Goal: Task Accomplishment & Management: Use online tool/utility

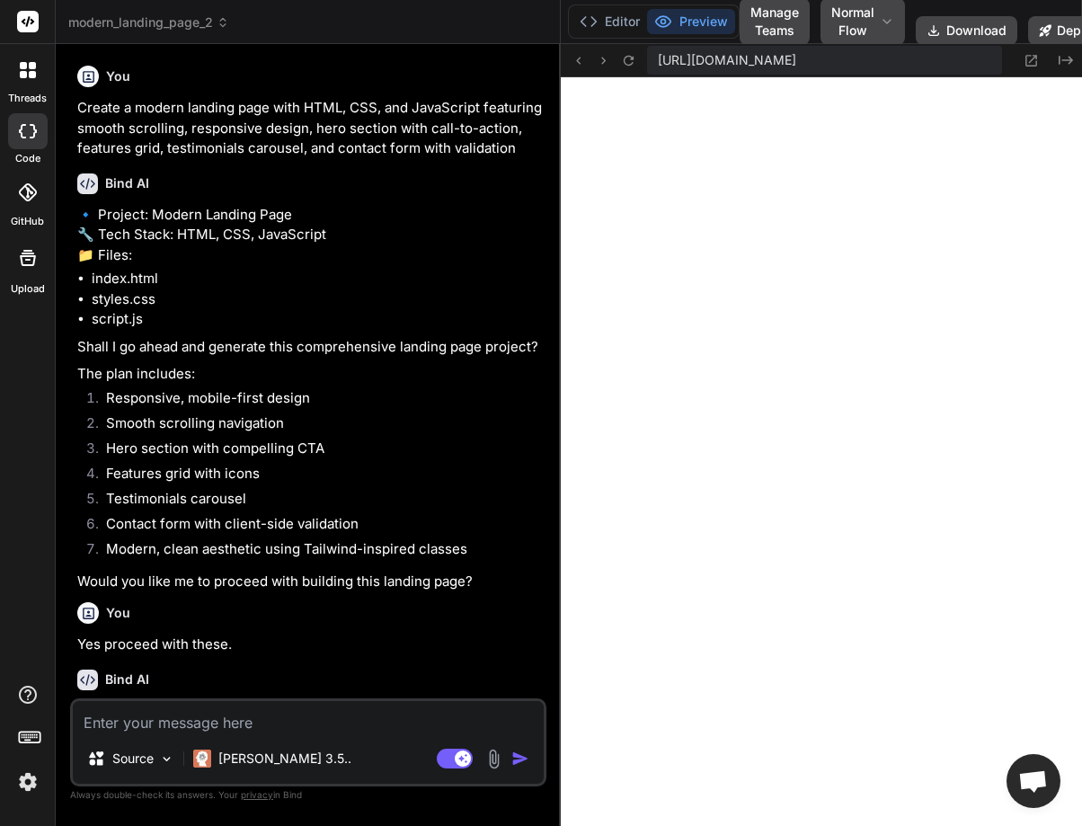
type textarea "x"
type textarea "seconds setInterval(updateTestimonial, 5000); });"
type textarea "x"
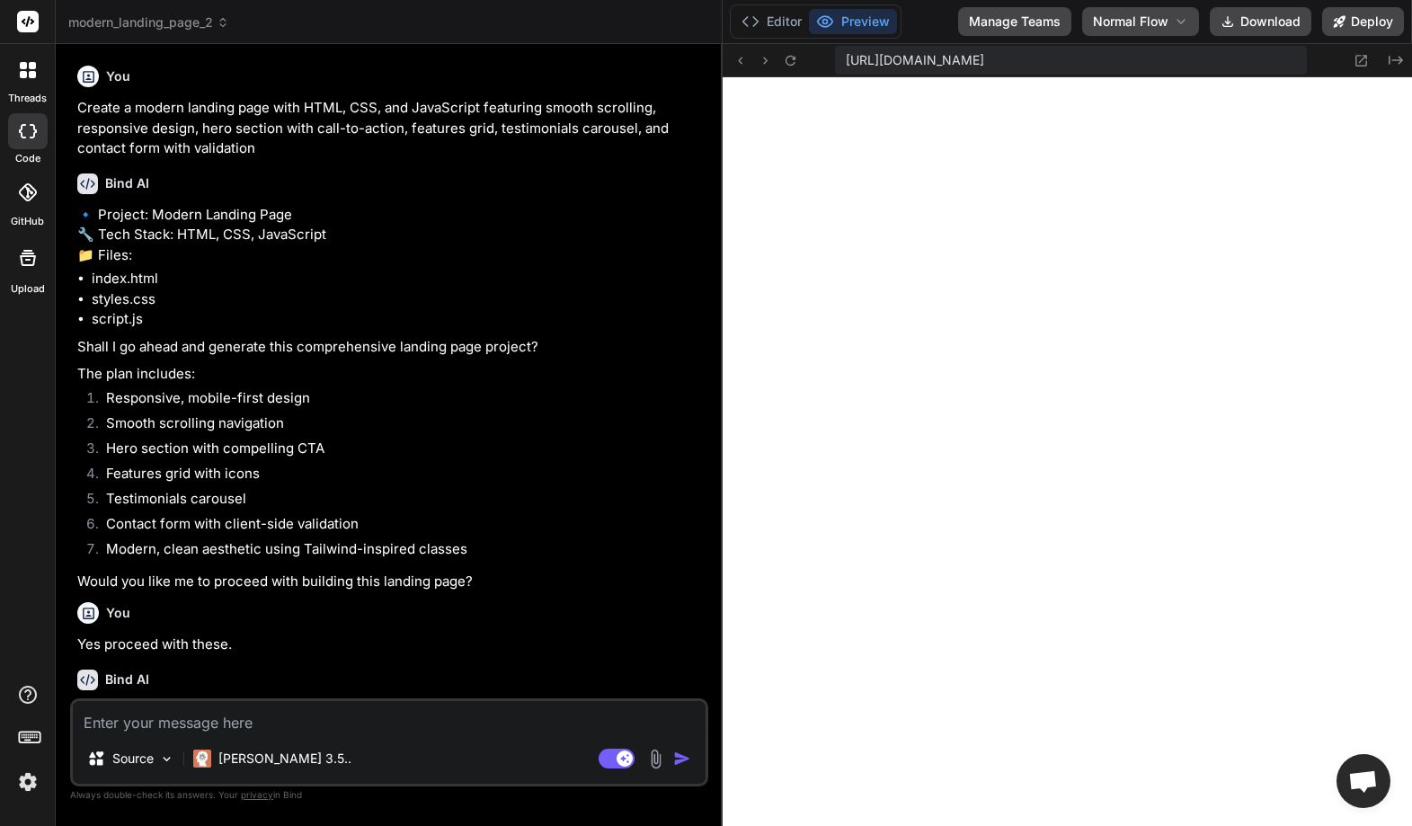
type textarea "`; currentTestimonial = (currentTestimonial + 1) % testimonials.length; } // Ch…"
type textarea "x"
type textarea "// Change testimonial every 5 seconds setInterval(updateTestimonial, 5000); });"
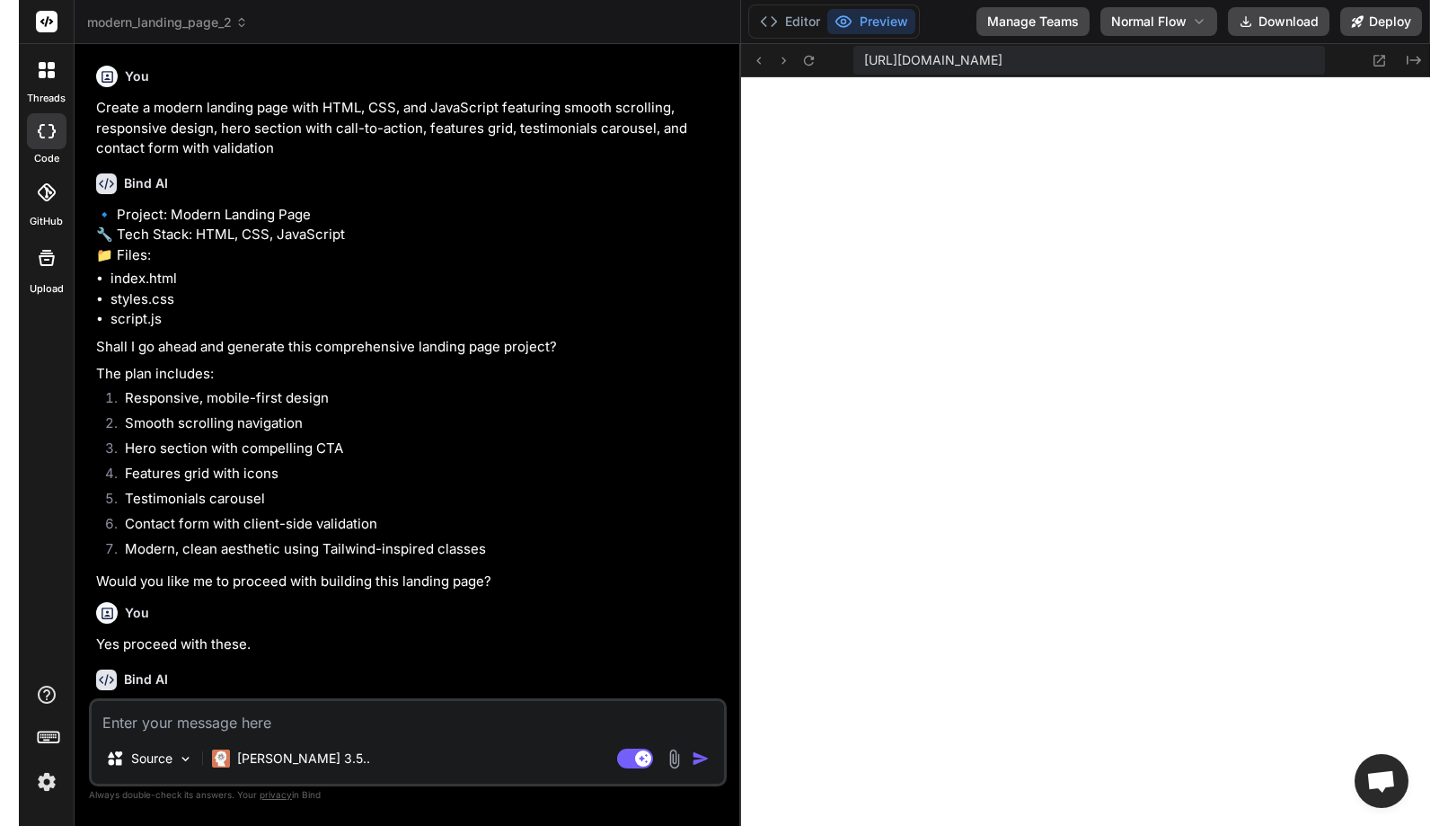
scroll to position [1195, 0]
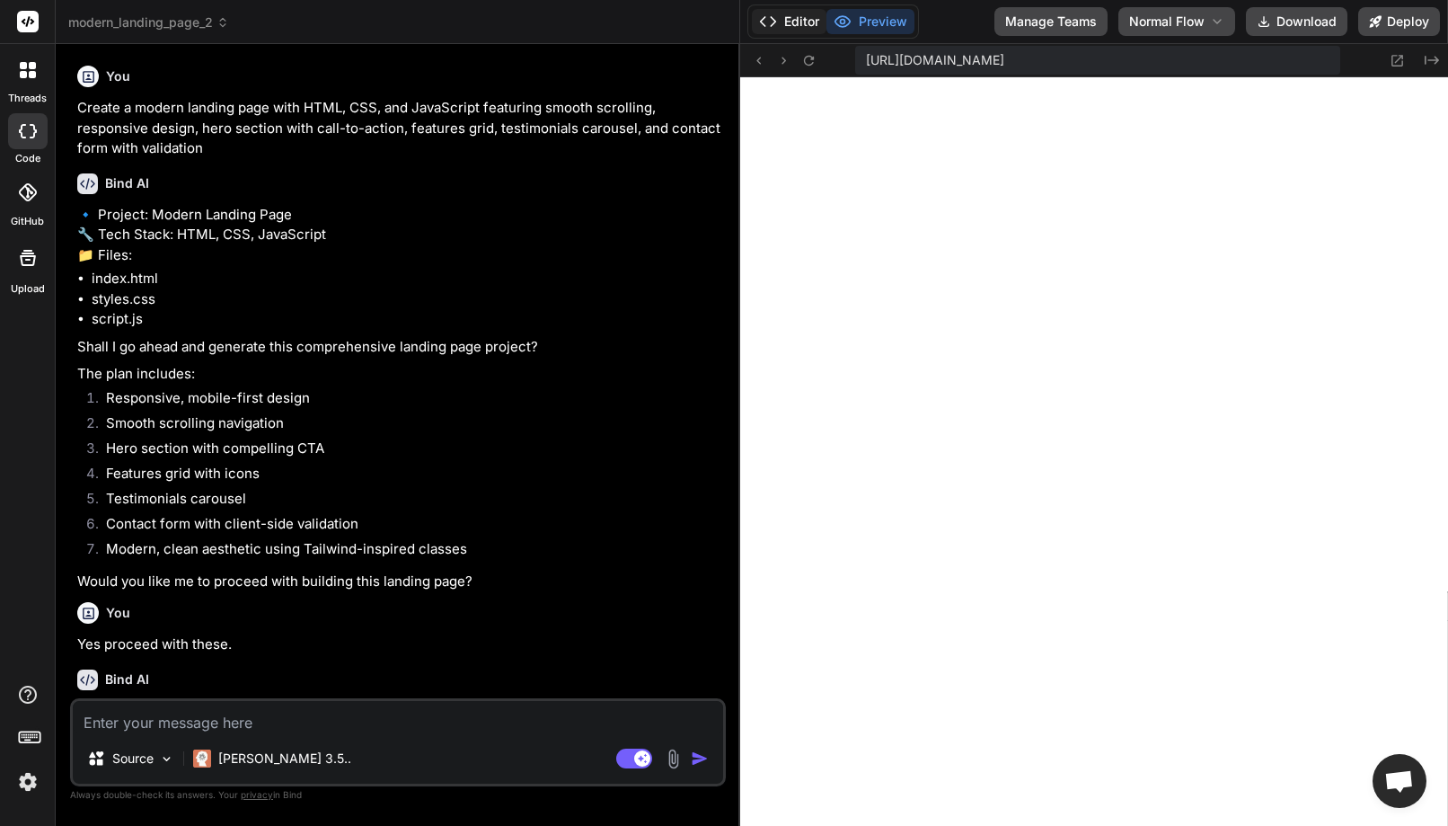
click at [797, 15] on button "Editor" at bounding box center [789, 21] width 75 height 25
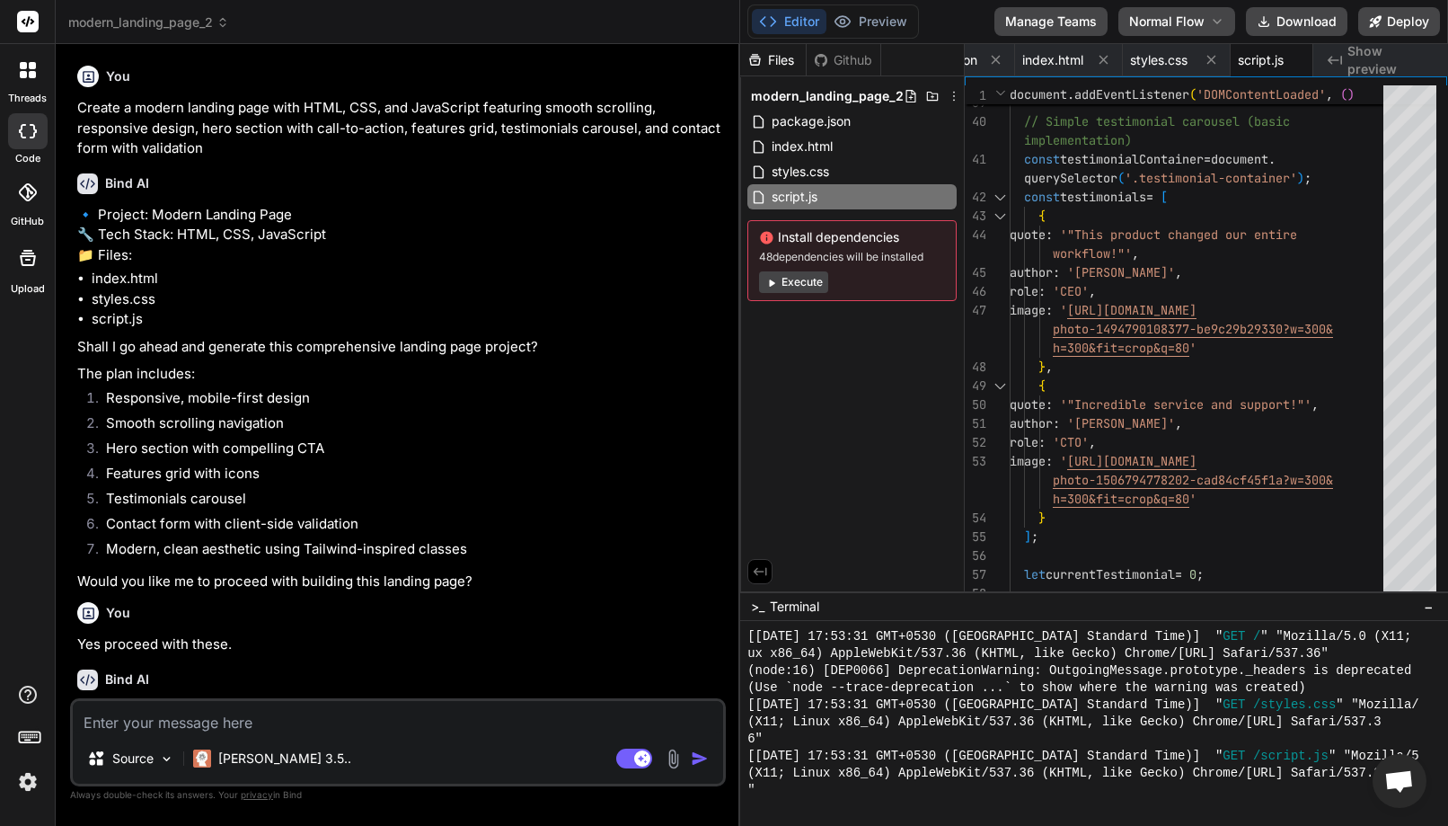
scroll to position [336, 0]
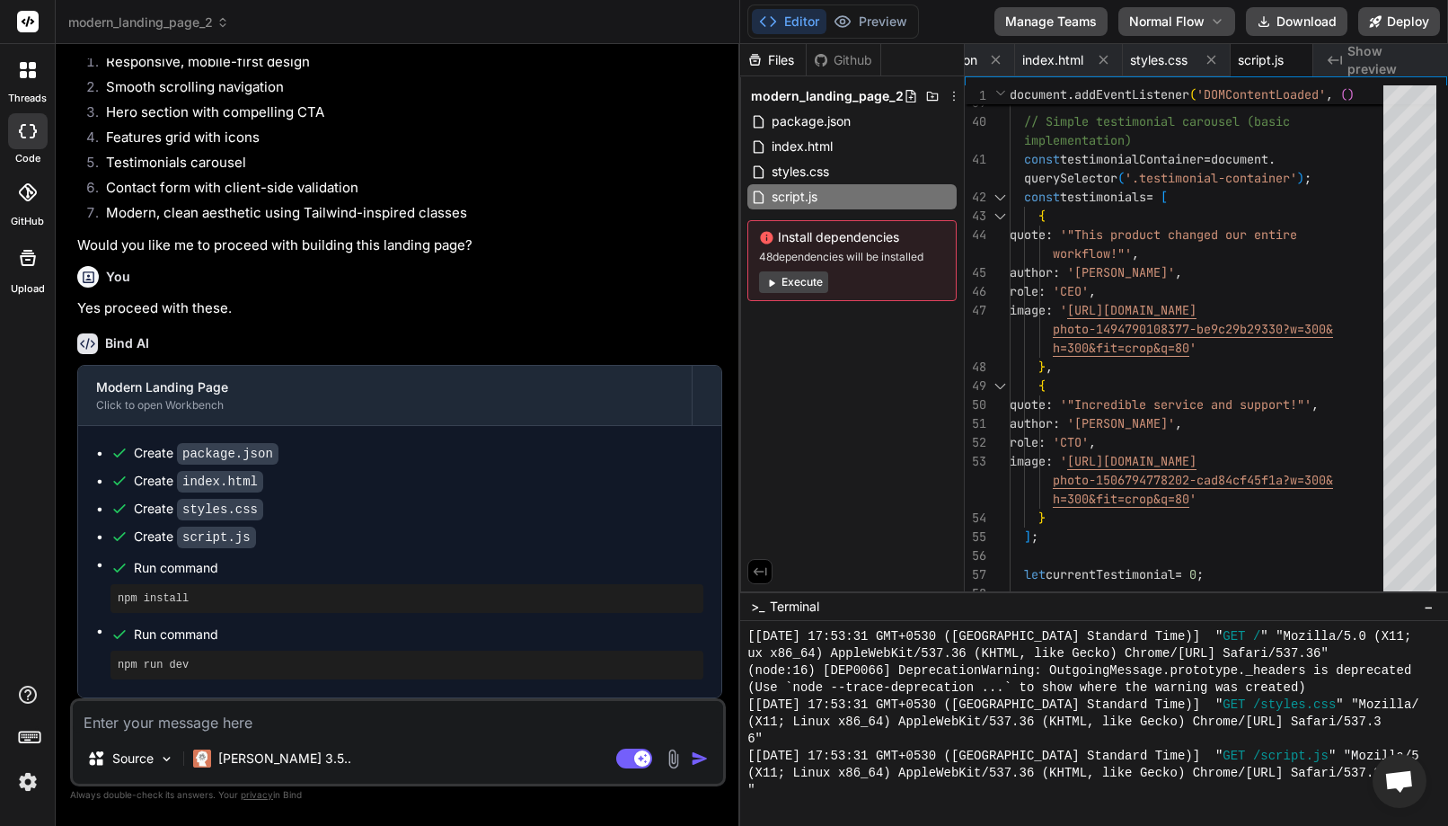
click at [658, 20] on div "modern_landing_page_2" at bounding box center [397, 22] width 659 height 18
click at [25, 80] on div at bounding box center [28, 70] width 38 height 38
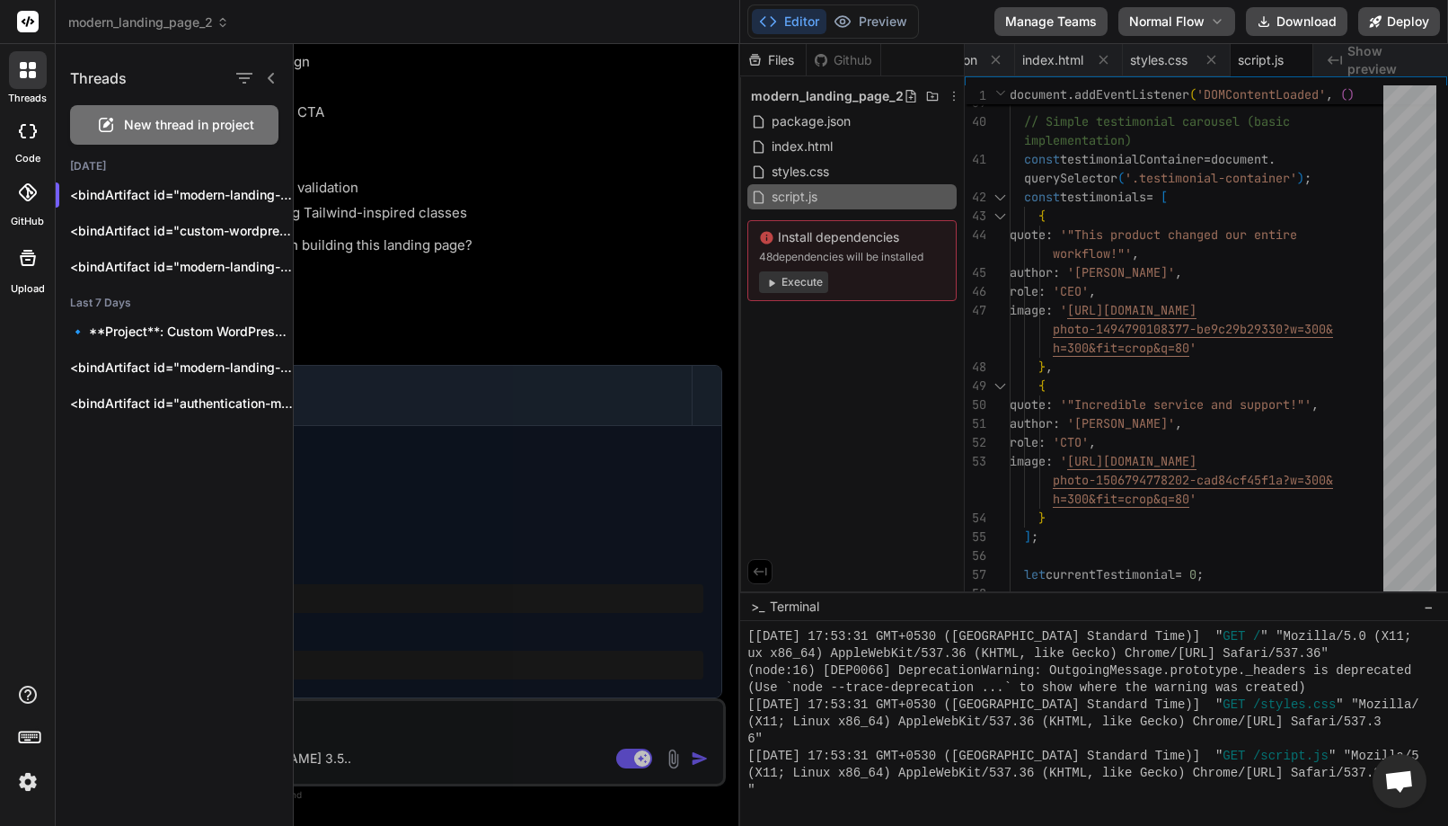
click at [109, 117] on icon at bounding box center [106, 125] width 22 height 22
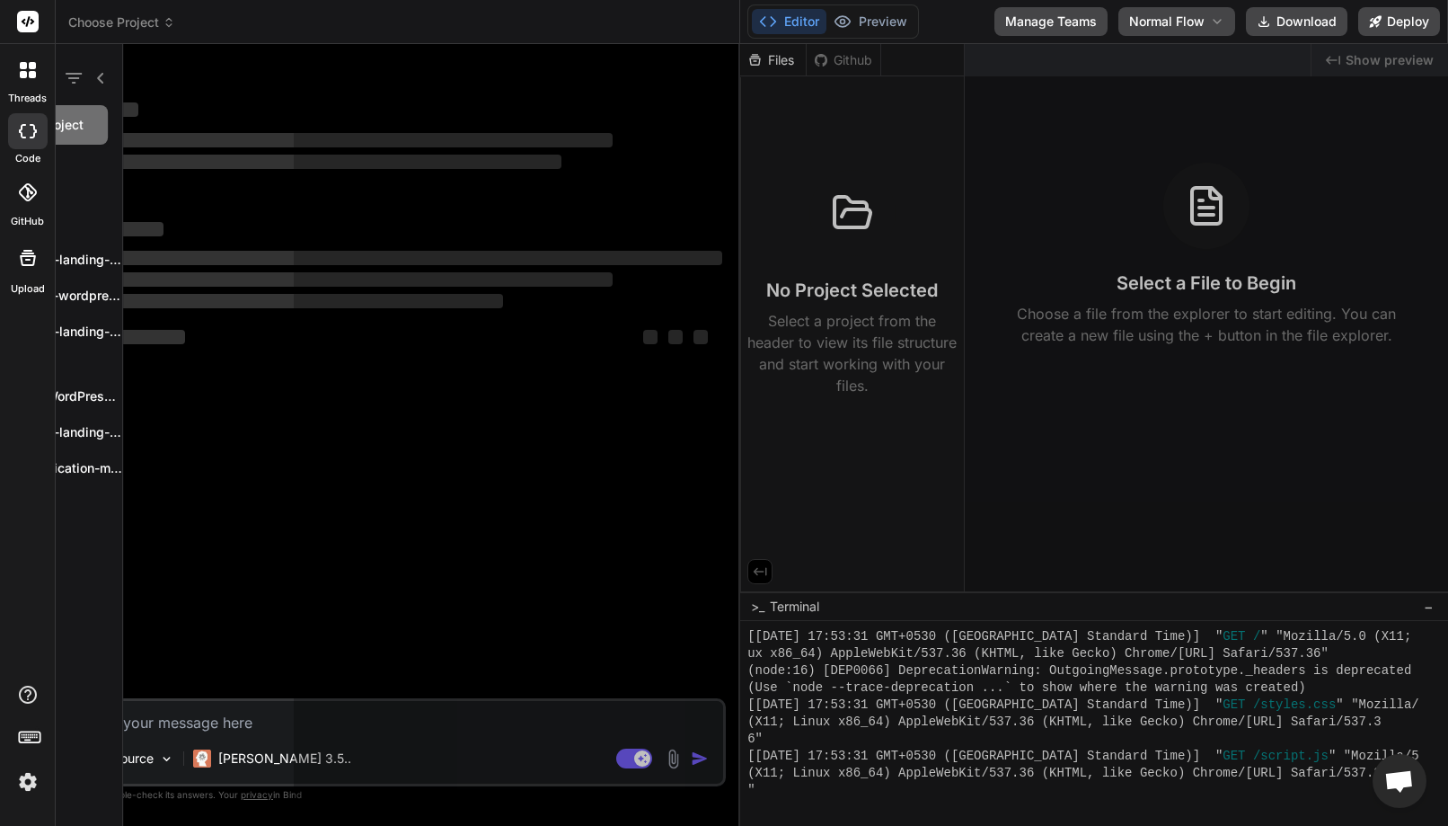
scroll to position [1212, 0]
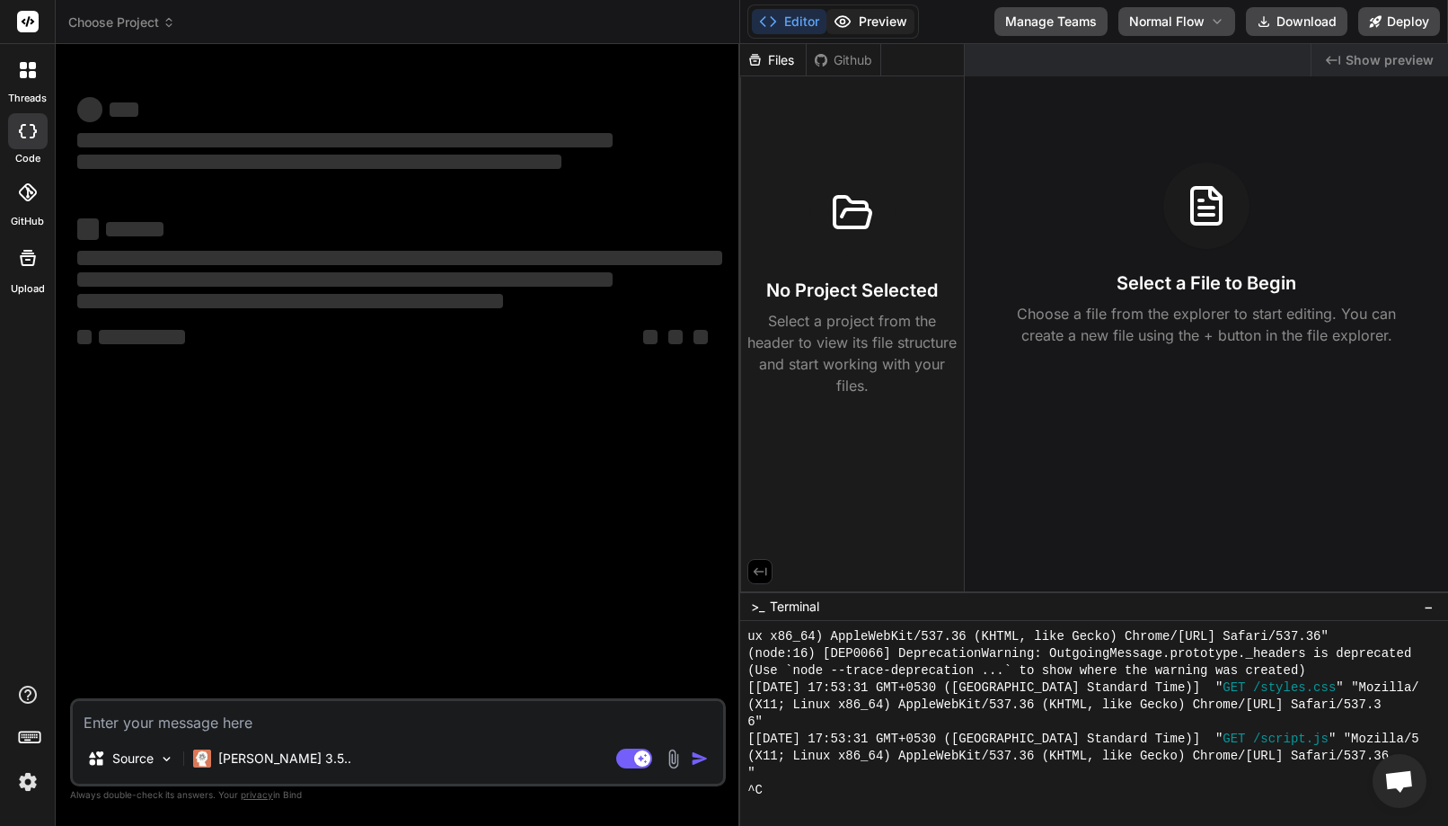
click at [873, 22] on button "Preview" at bounding box center [871, 21] width 88 height 25
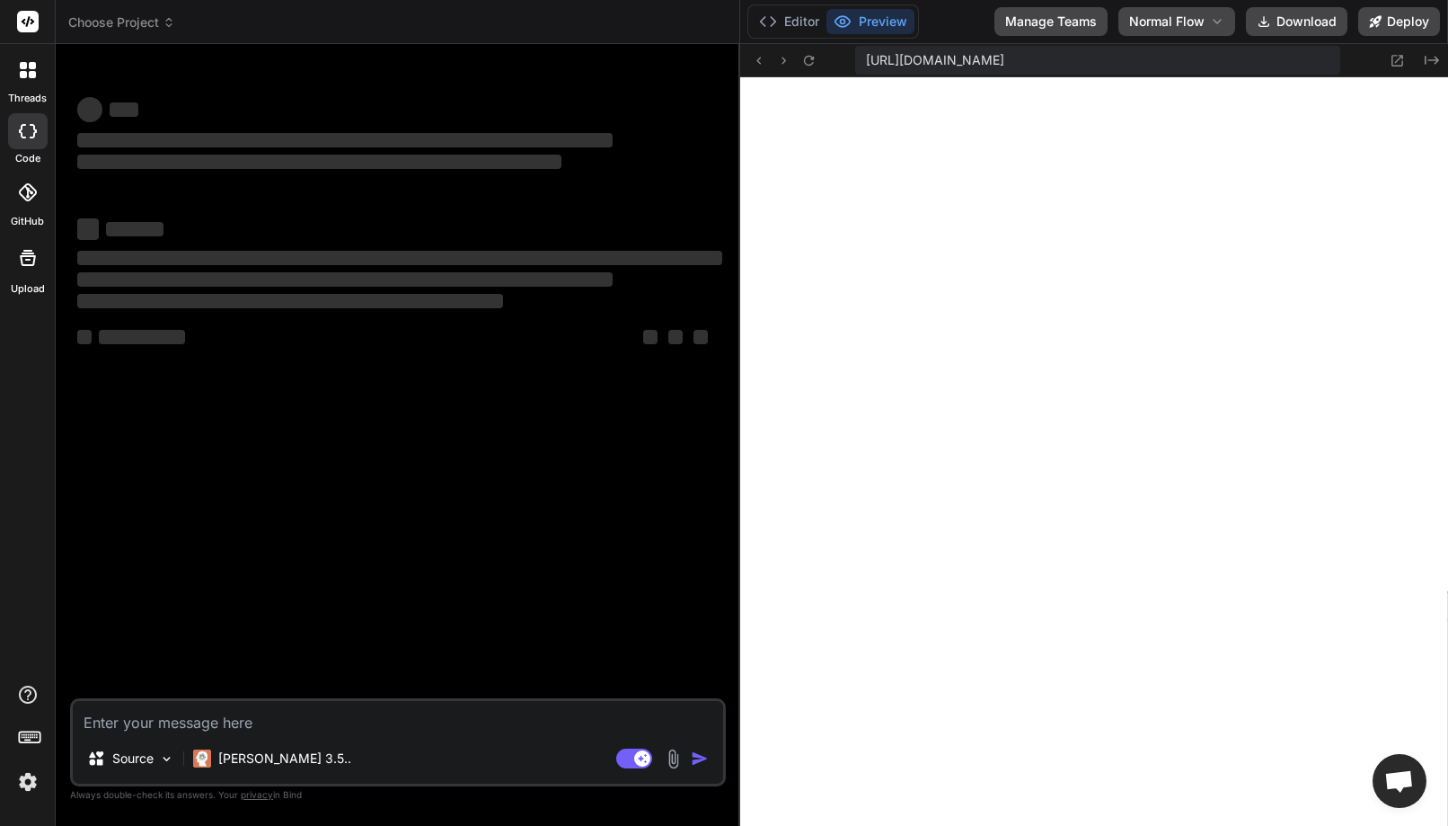
type textarea "x"
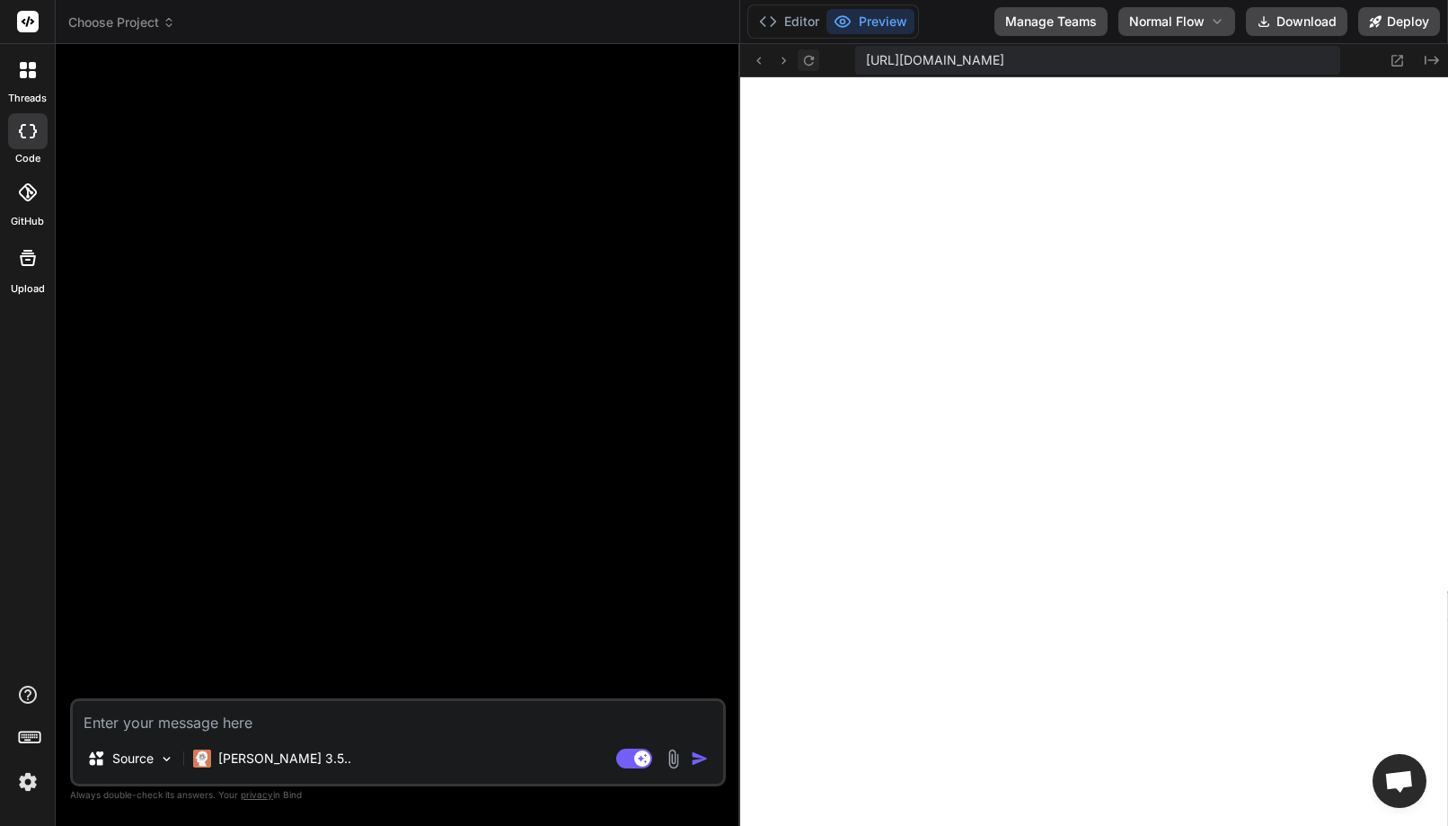
click at [813, 58] on icon at bounding box center [808, 60] width 10 height 10
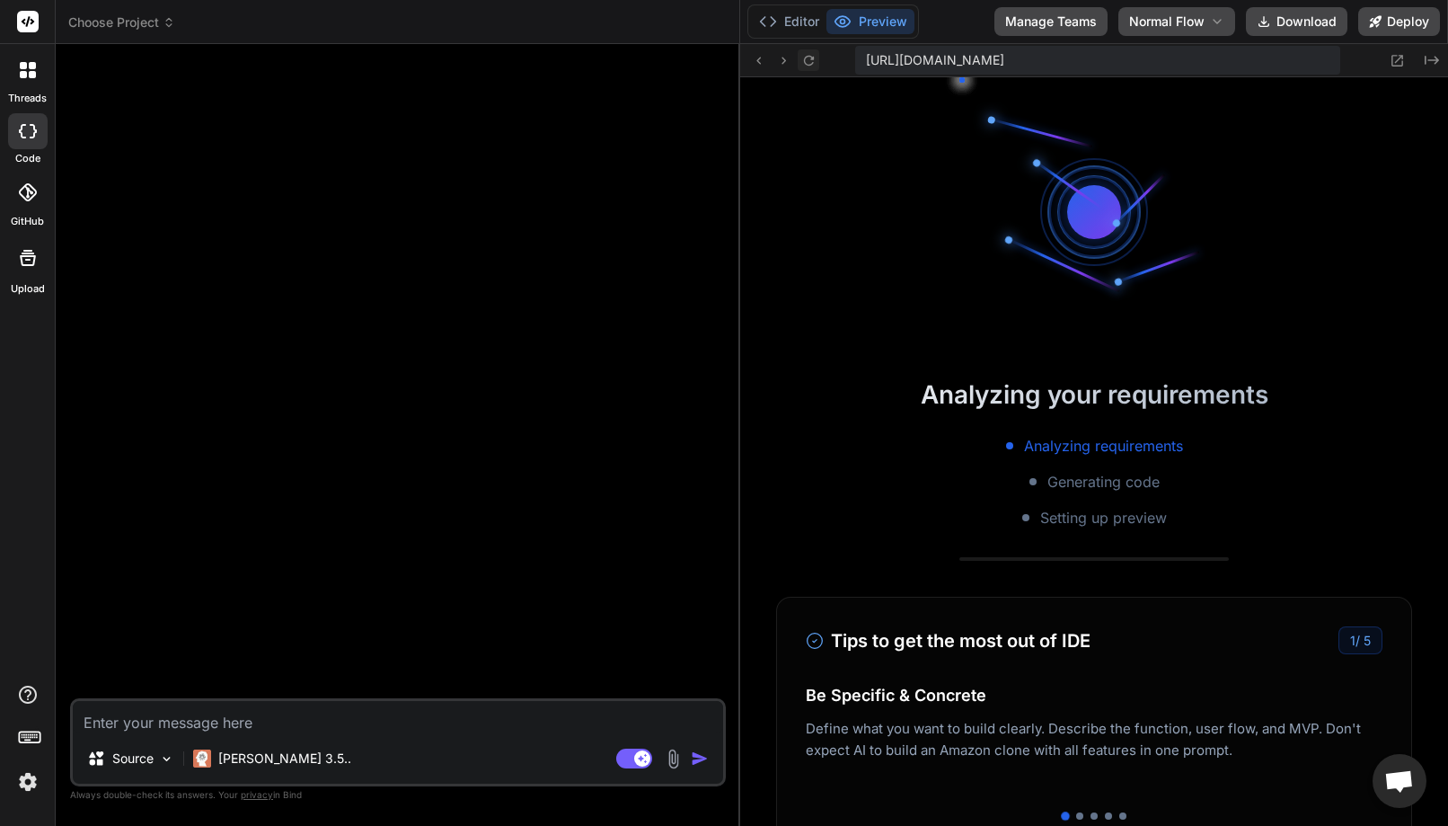
scroll to position [1315, 0]
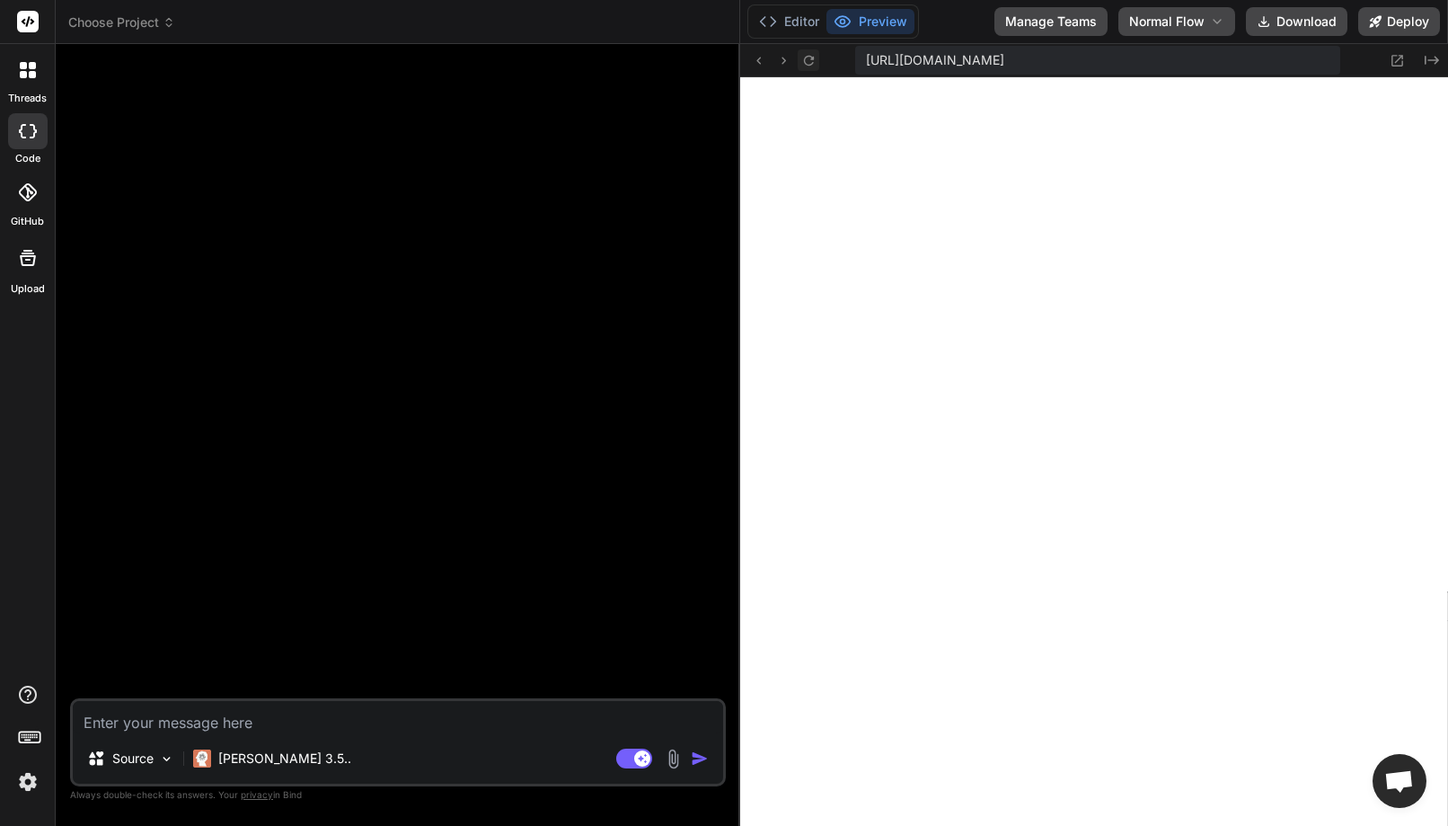
click at [798, 66] on button at bounding box center [809, 60] width 22 height 22
click at [793, 23] on button "Editor" at bounding box center [789, 21] width 75 height 25
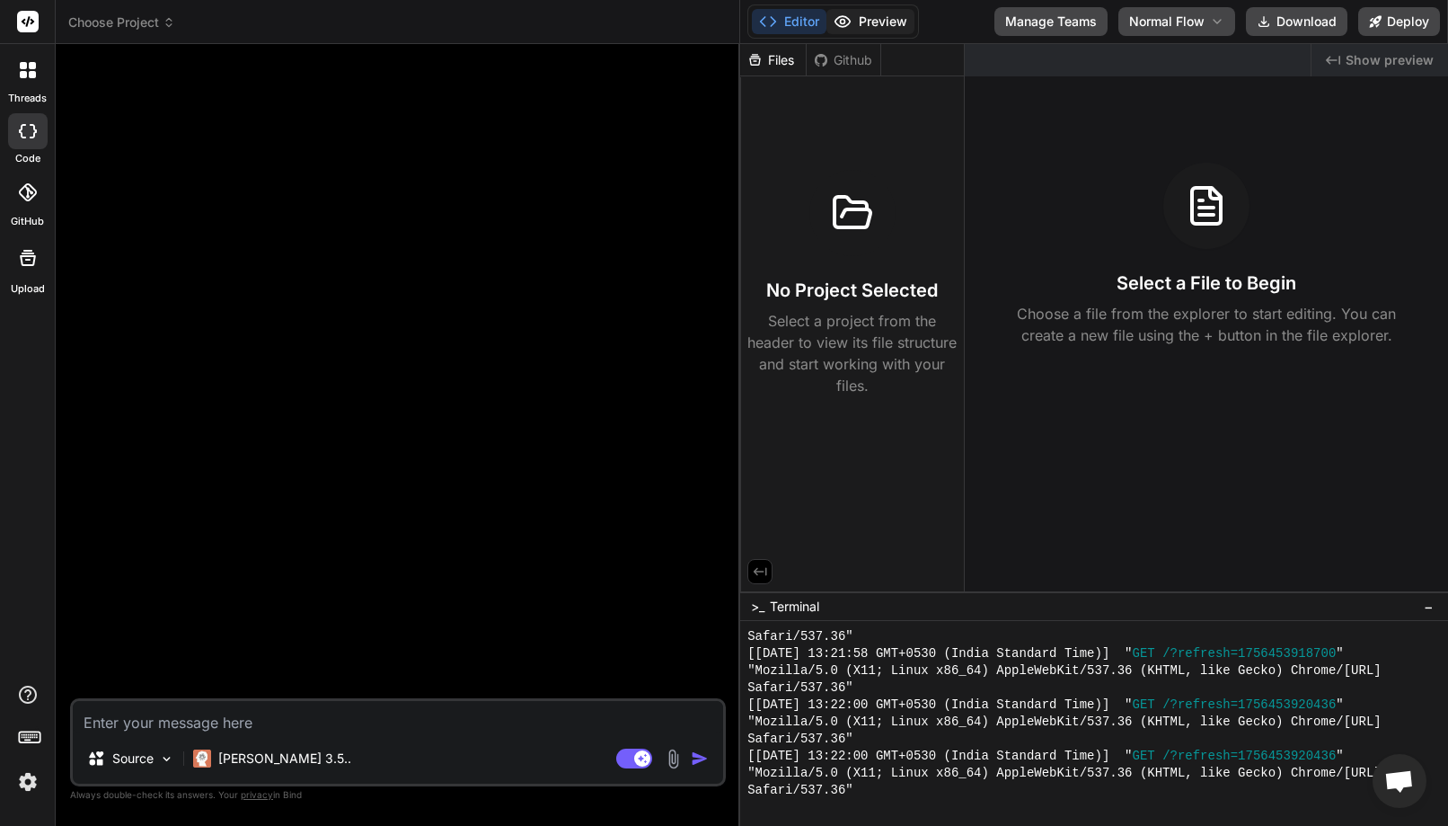
click at [866, 31] on button "Preview" at bounding box center [871, 21] width 88 height 25
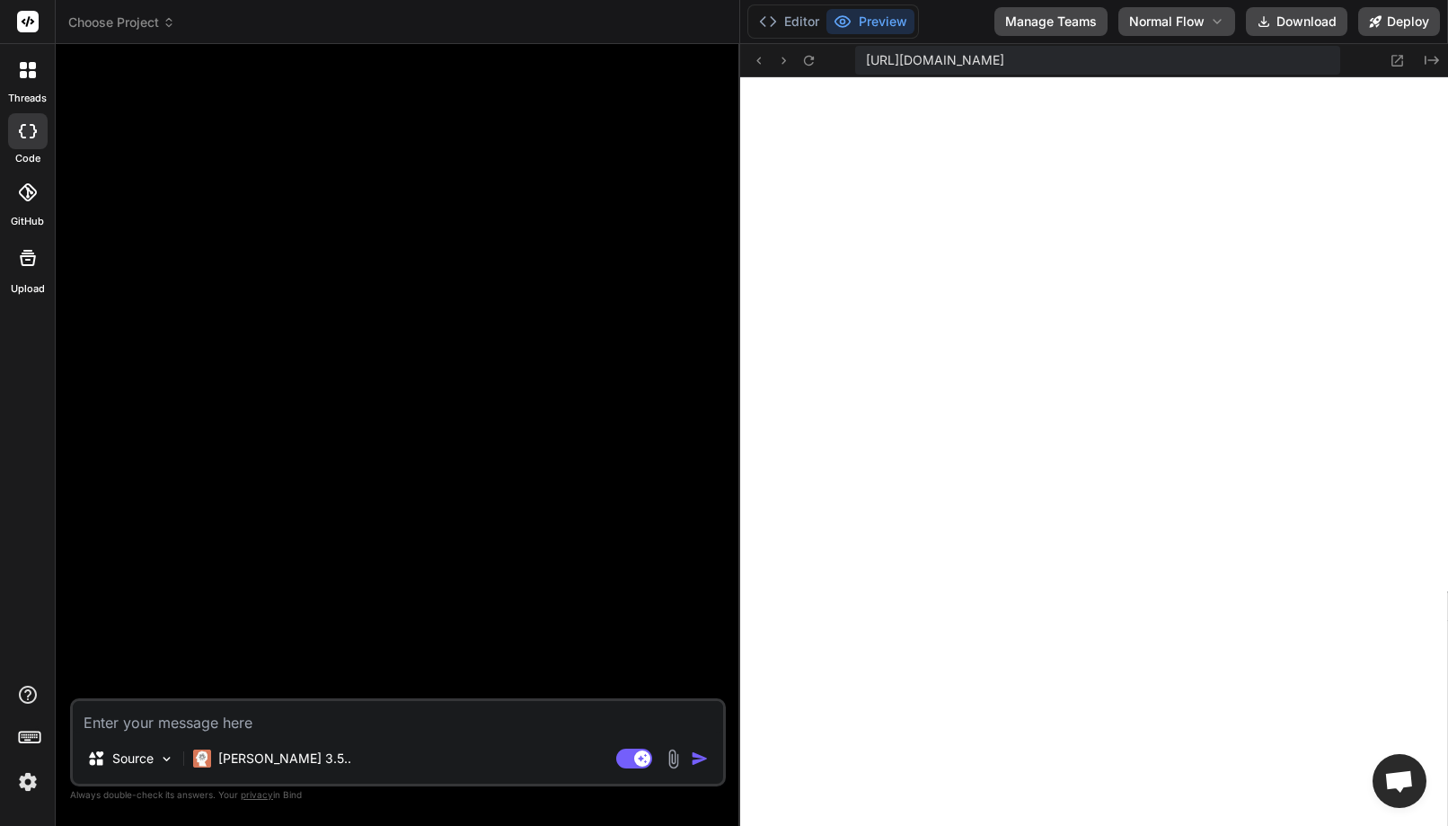
click at [1005, 65] on span "[URL][DOMAIN_NAME]" at bounding box center [935, 60] width 138 height 18
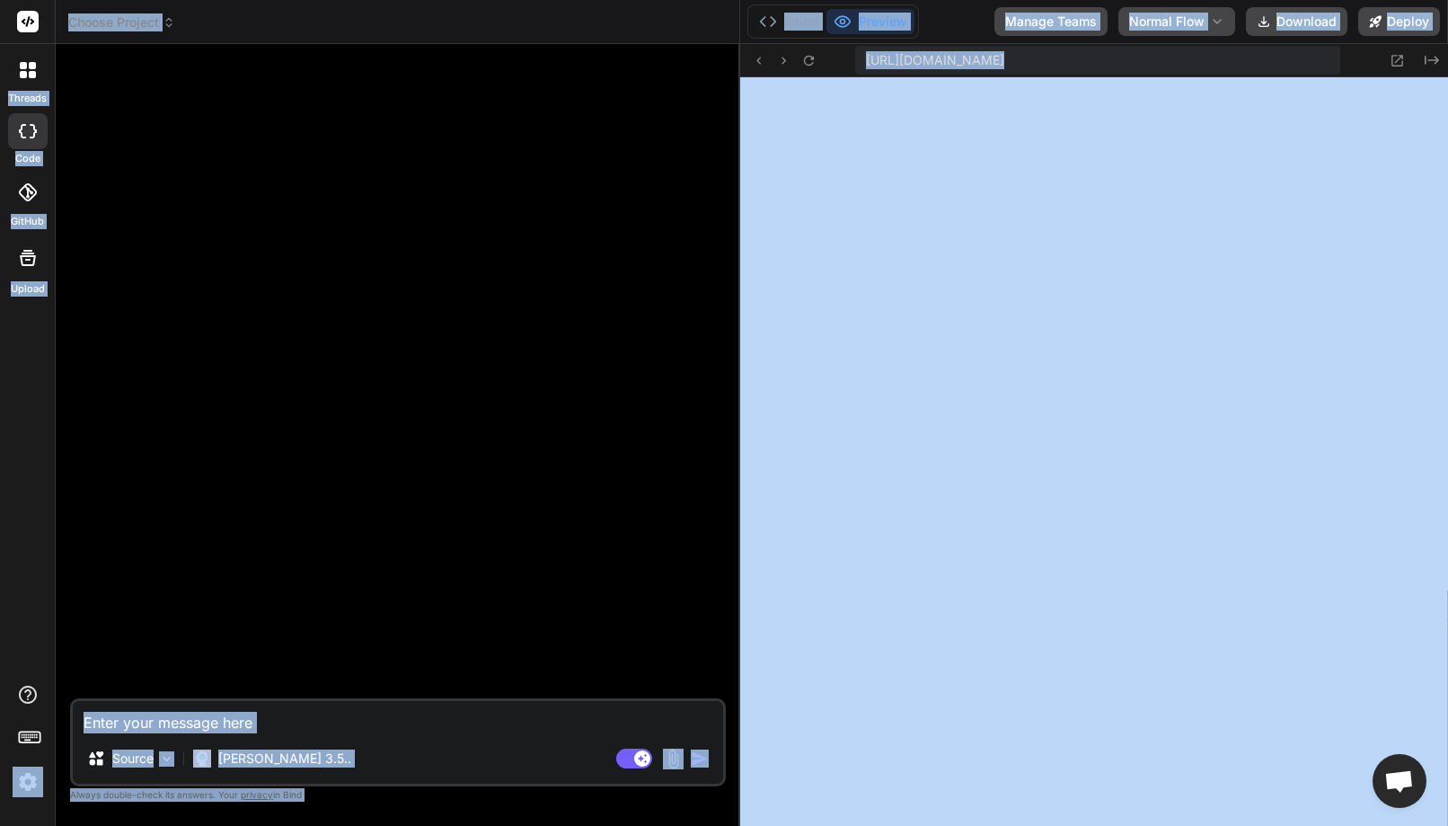
click at [1005, 65] on span "[URL][DOMAIN_NAME]" at bounding box center [935, 60] width 138 height 18
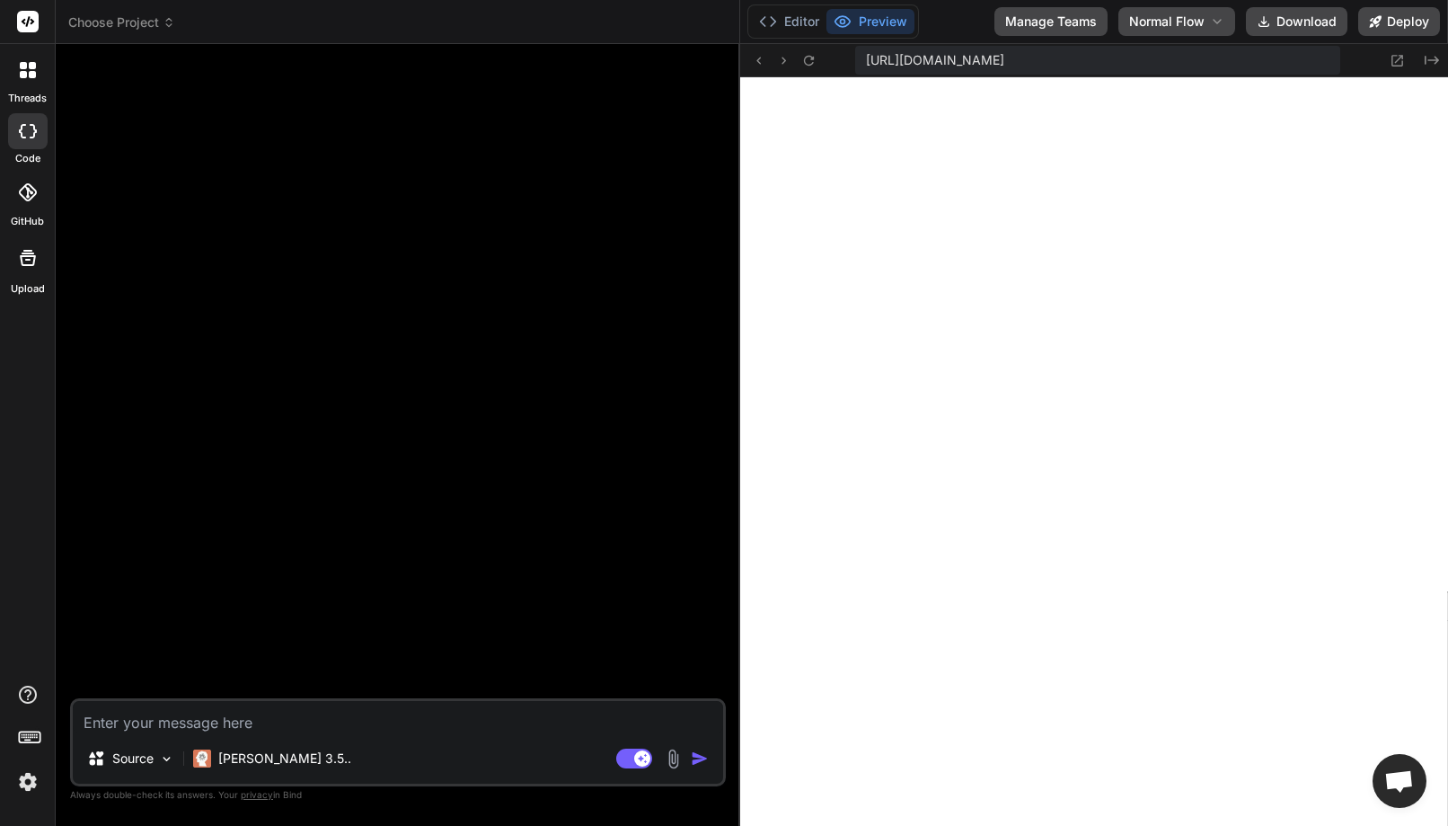
click at [1005, 65] on span "[URL][DOMAIN_NAME]" at bounding box center [935, 60] width 138 height 18
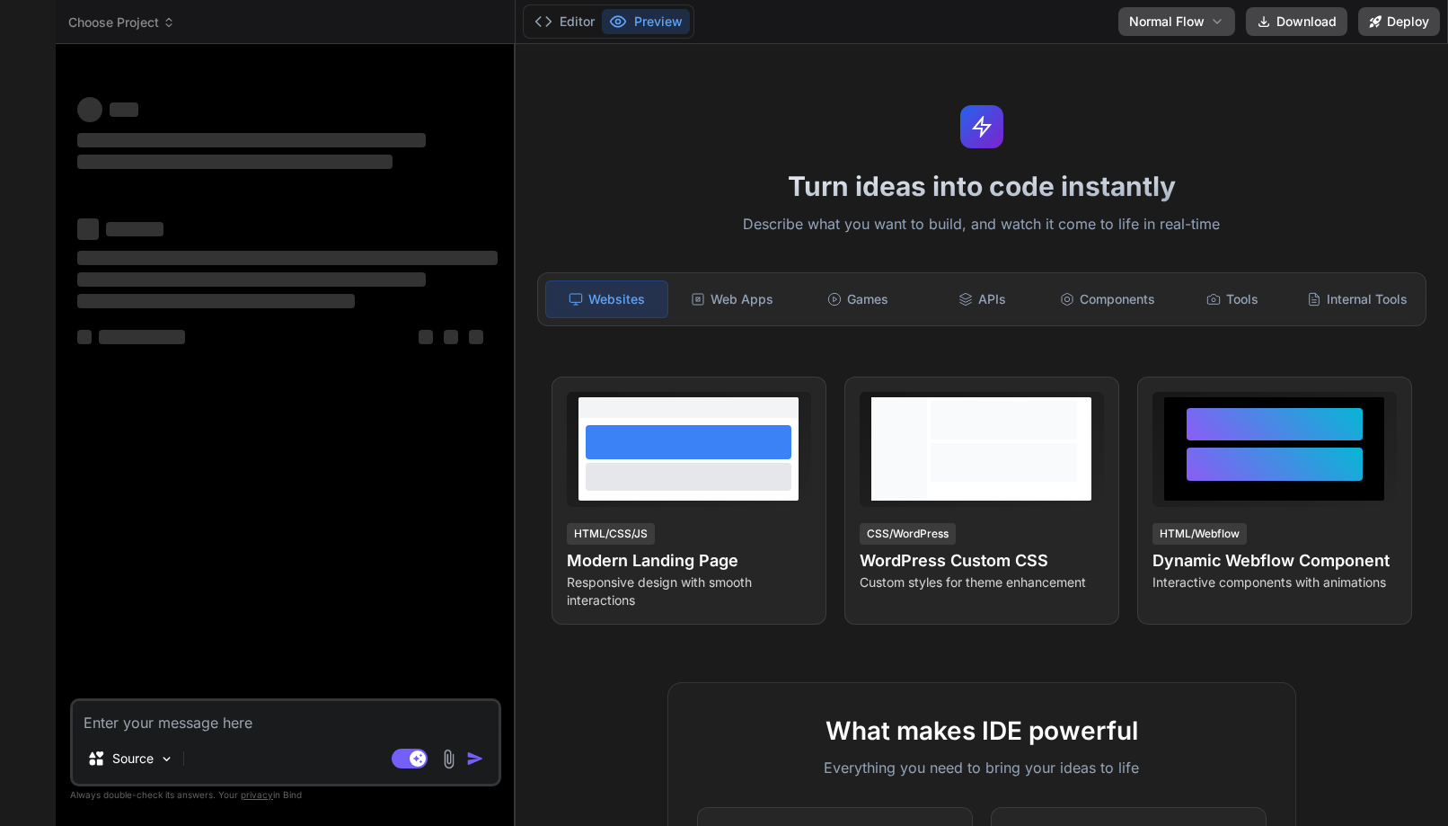
click at [421, 244] on div "‌ ‌ ‌ ‌ ‌ ‌ ‌ ‌ ‌ ‌" at bounding box center [287, 288] width 421 height 161
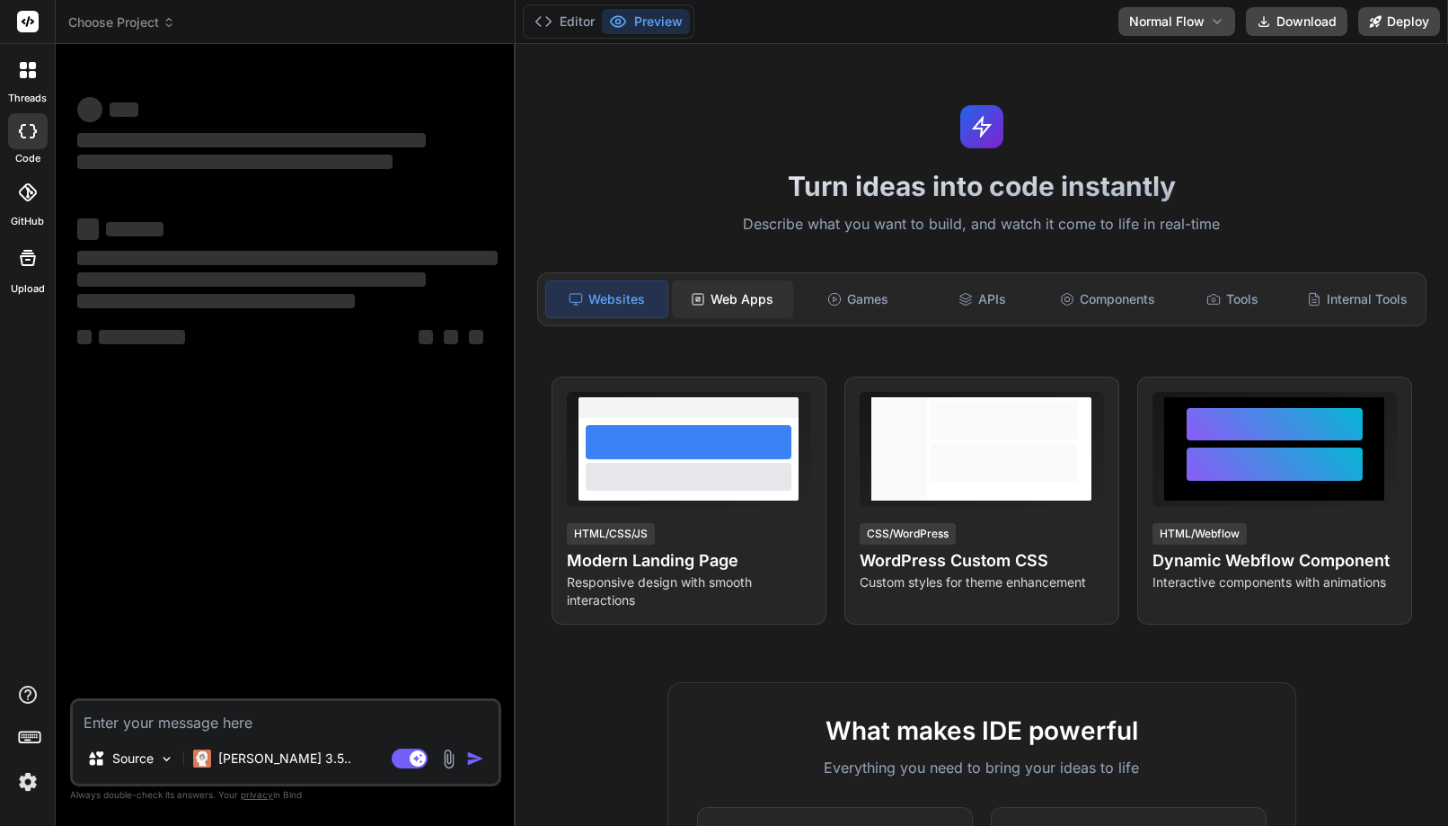
click at [730, 294] on div "Web Apps" at bounding box center [732, 299] width 121 height 38
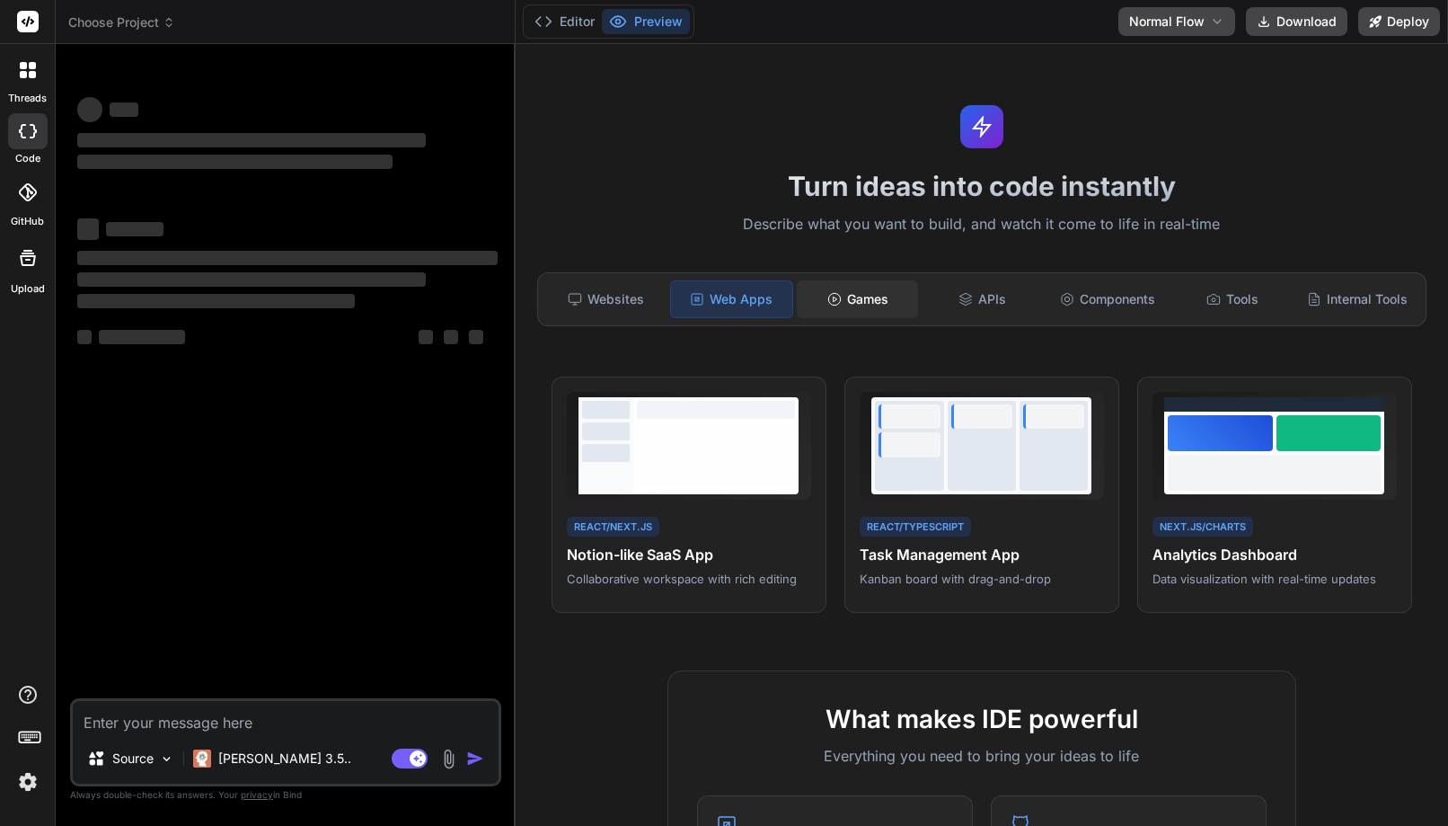
click at [846, 295] on div "Games" at bounding box center [857, 299] width 121 height 38
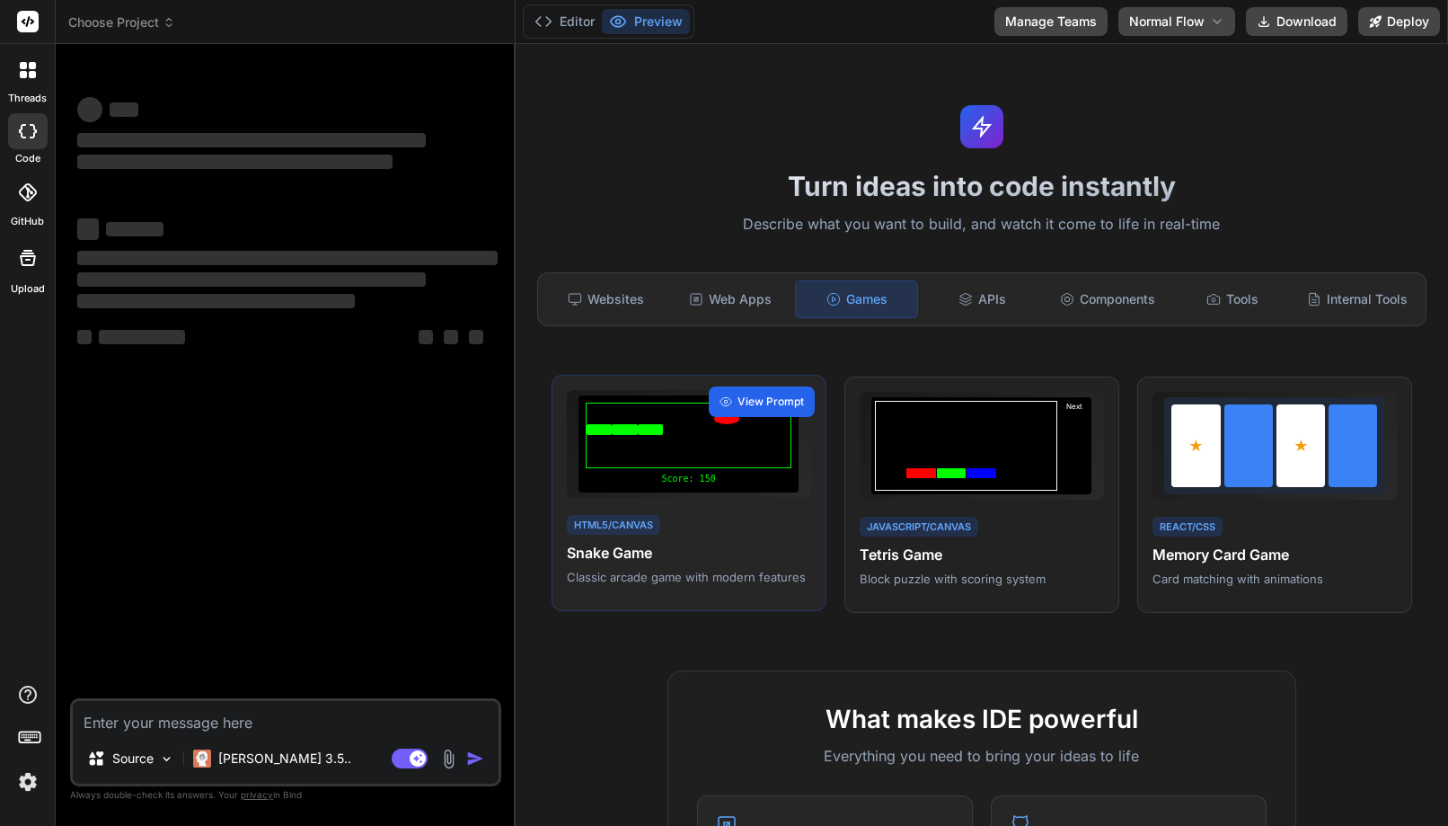
click at [738, 399] on span "View Prompt" at bounding box center [771, 402] width 66 height 16
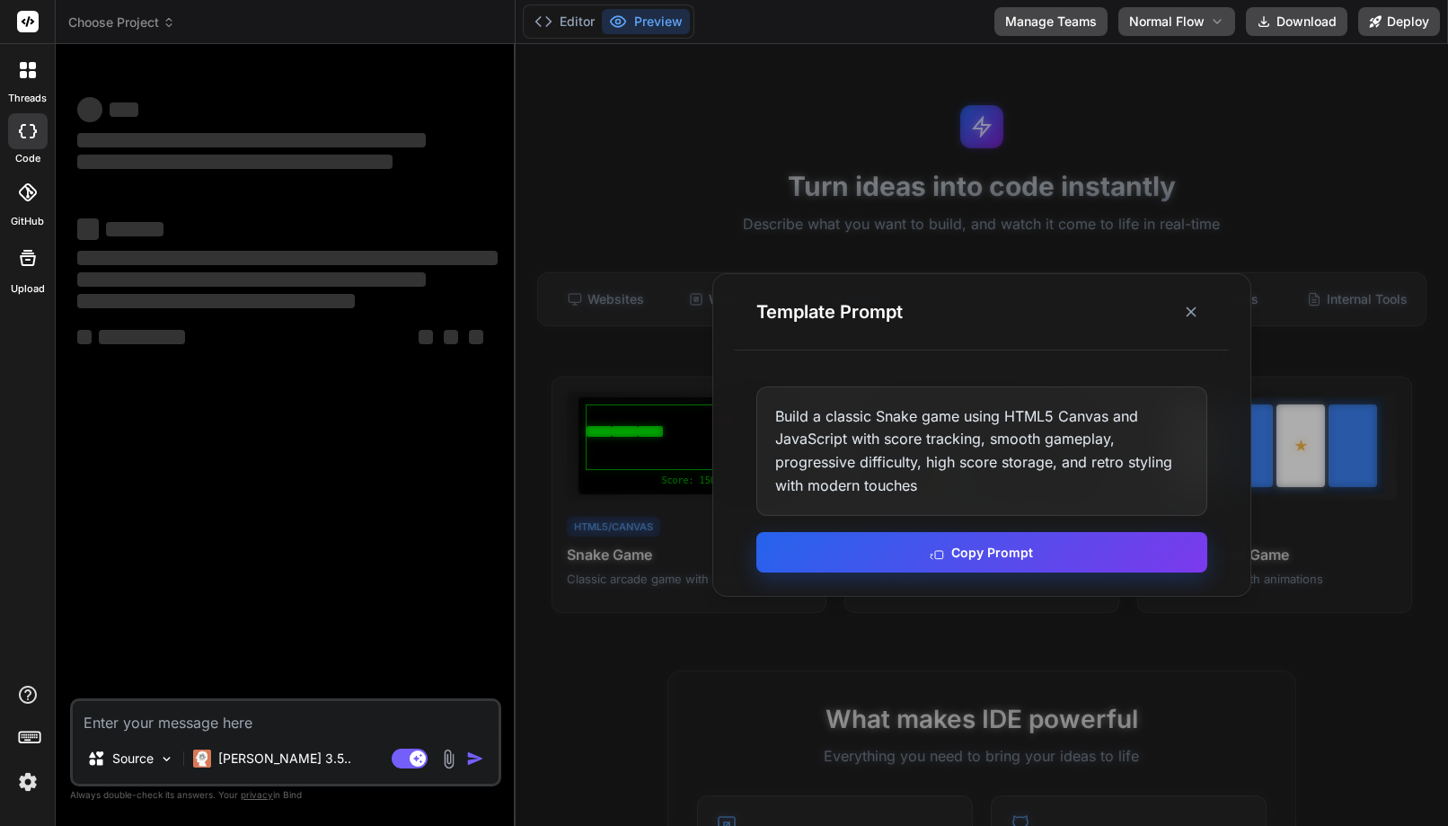
click at [884, 569] on button "Copy Prompt" at bounding box center [982, 552] width 451 height 40
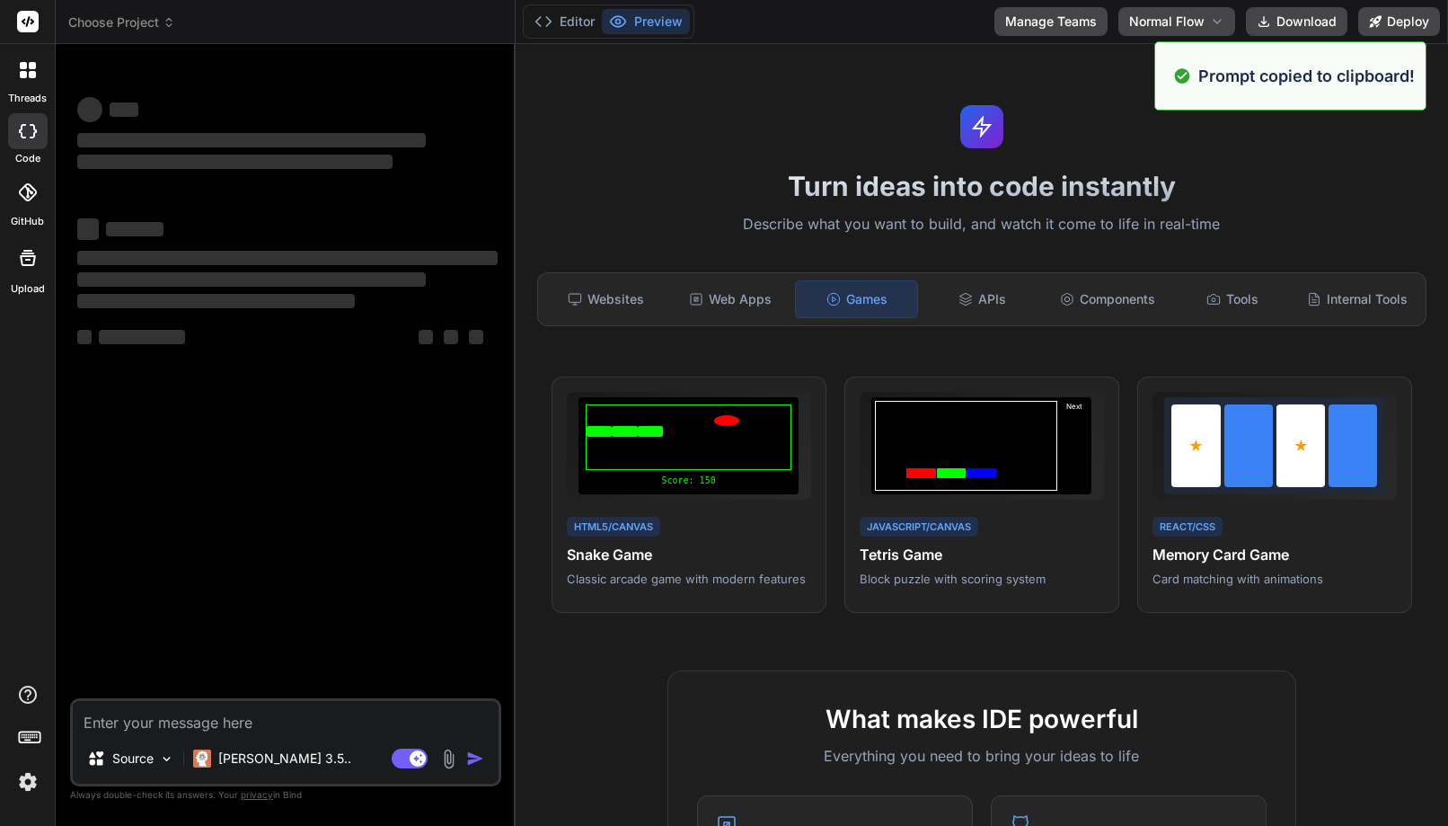
type textarea "x"
click at [220, 726] on textarea at bounding box center [286, 717] width 426 height 32
paste textarea "Build a classic Snake game using HTML5 Canvas and JavaScript with score trackin…"
type textarea "Build a classic Snake game using HTML5 Canvas and JavaScript with score trackin…"
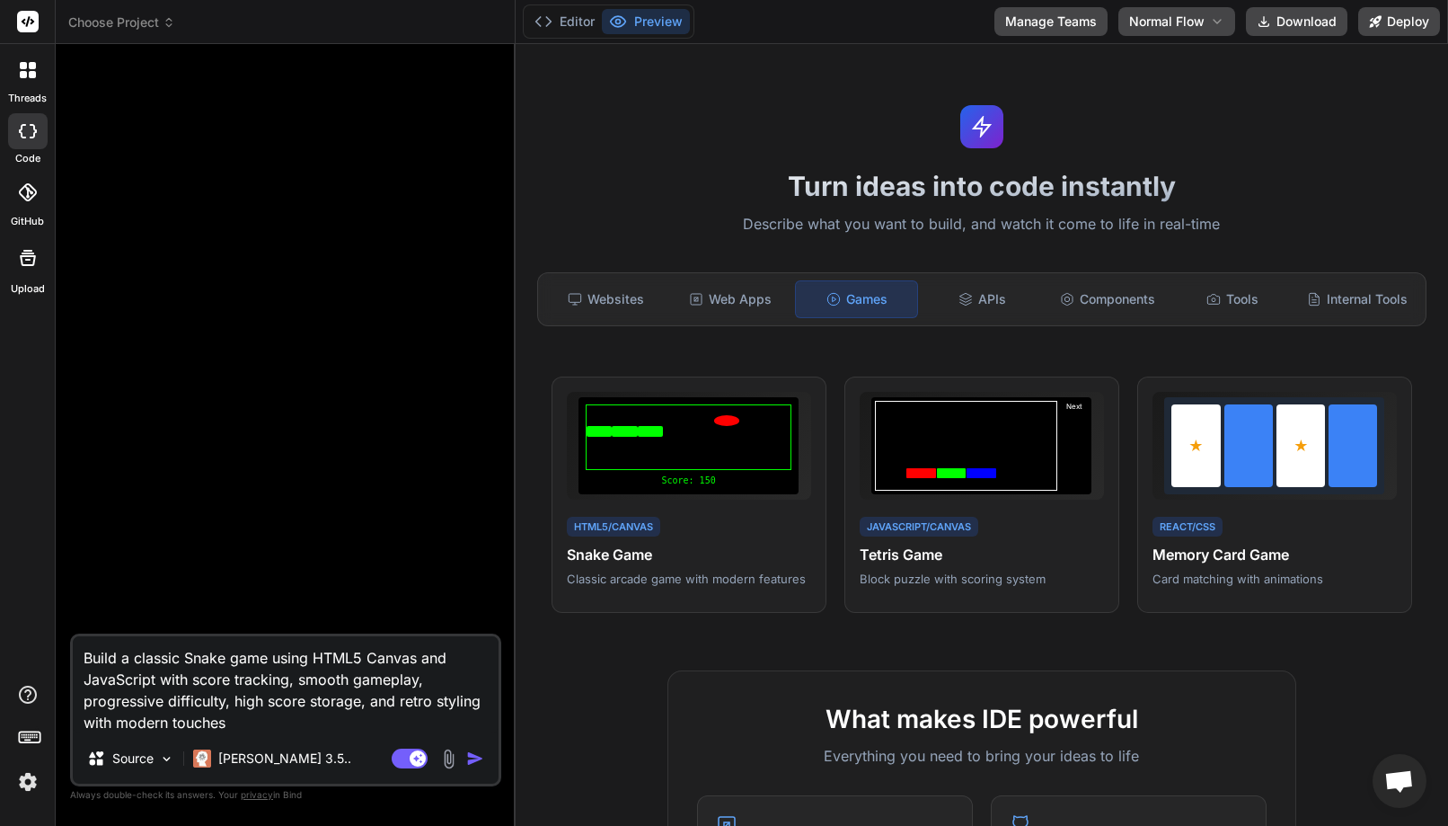
type textarea "x"
type textarea "Build a classic Snake game using HTML5 Canvas and JavaScript with score trackin…"
click at [476, 759] on img "button" at bounding box center [475, 758] width 18 height 18
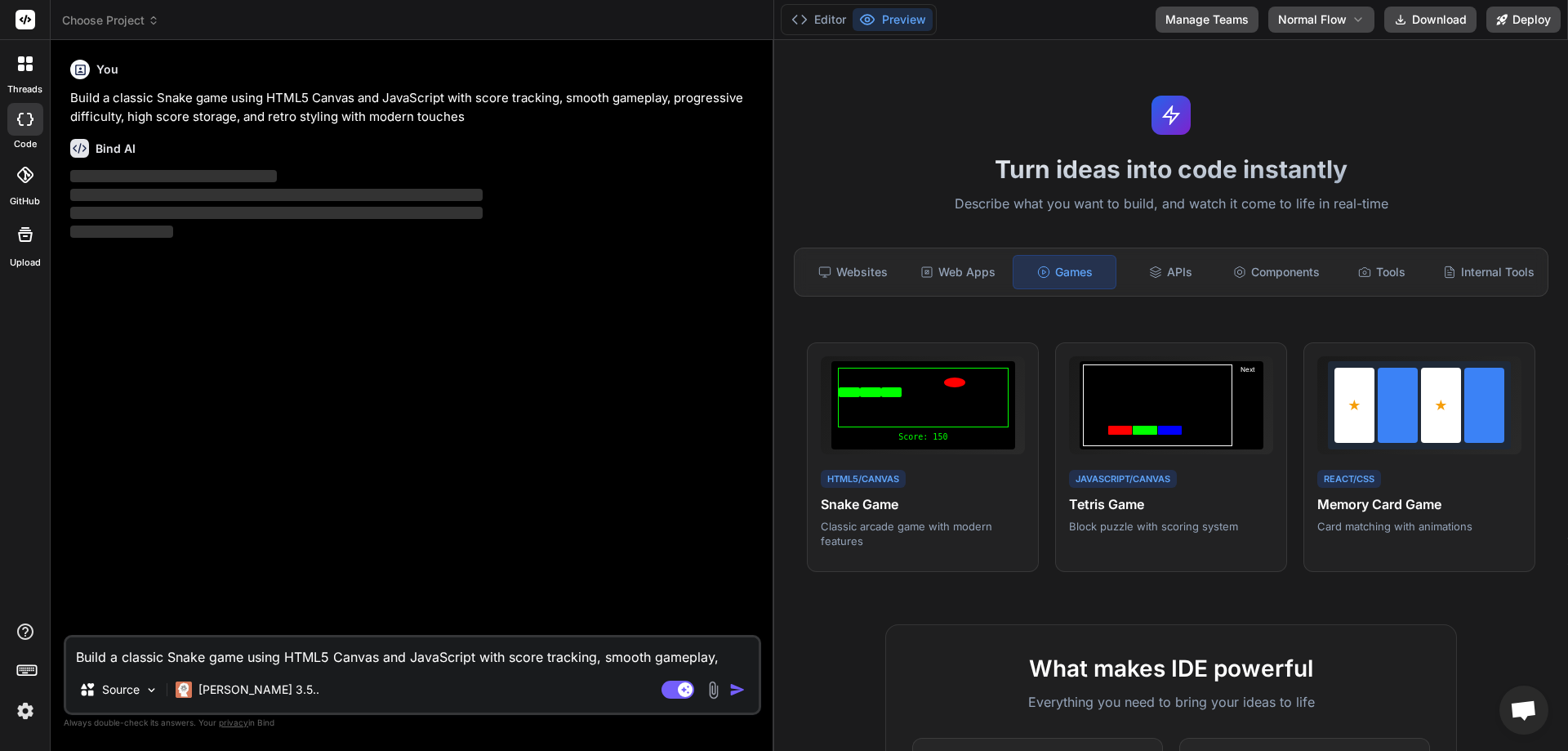
drag, startPoint x: 550, startPoint y: 262, endPoint x: 748, endPoint y: 274, distance: 198.4
click at [748, 274] on div "Bind AI Web Search Created with Pixso. Code Generator You Build a classic Snake…" at bounding box center [413, 396] width 724 height 711
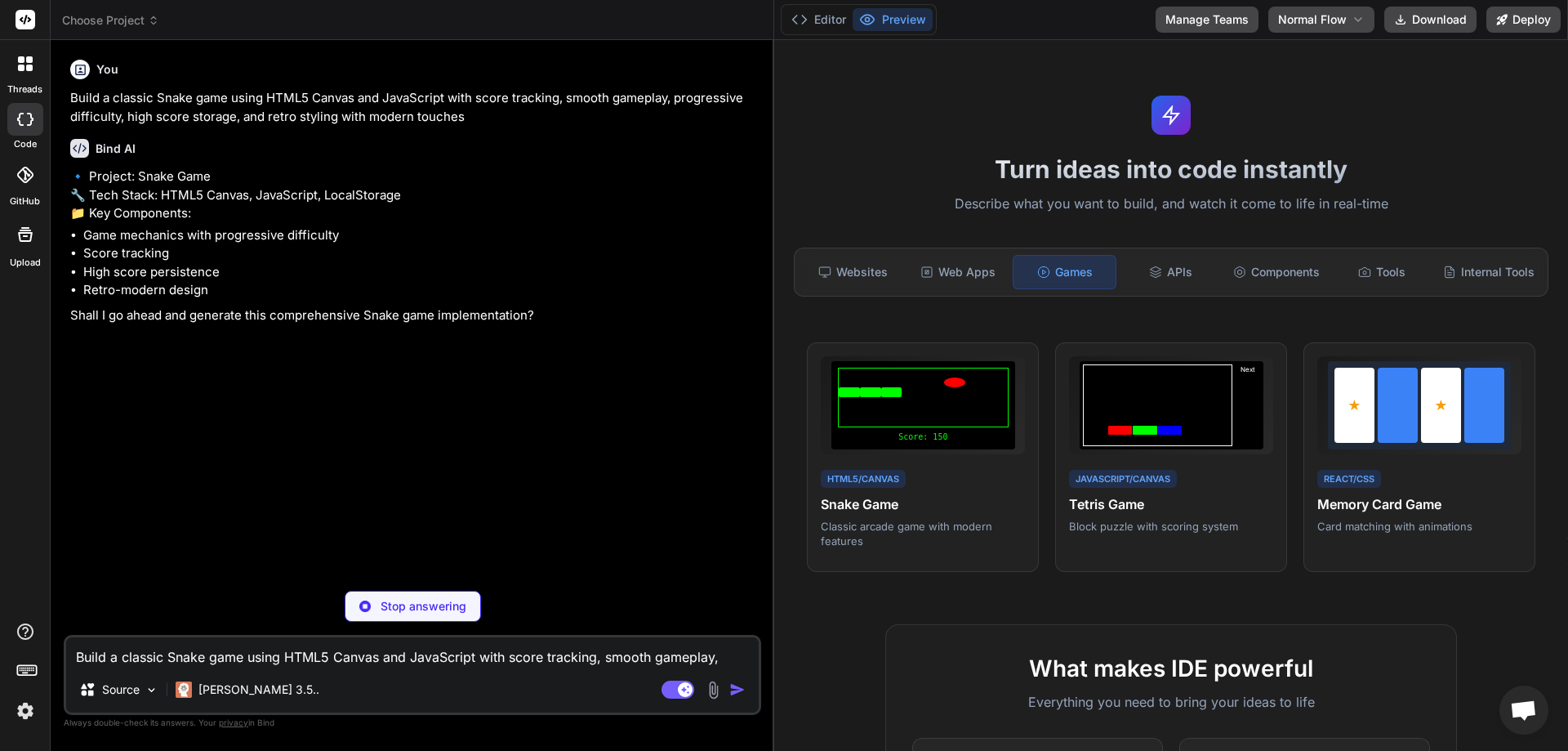
type textarea "x"
click at [125, 666] on textarea "Build a classic Snake game using HTML5 Canvas and JavaScript with score trackin…" at bounding box center [413, 652] width 693 height 29
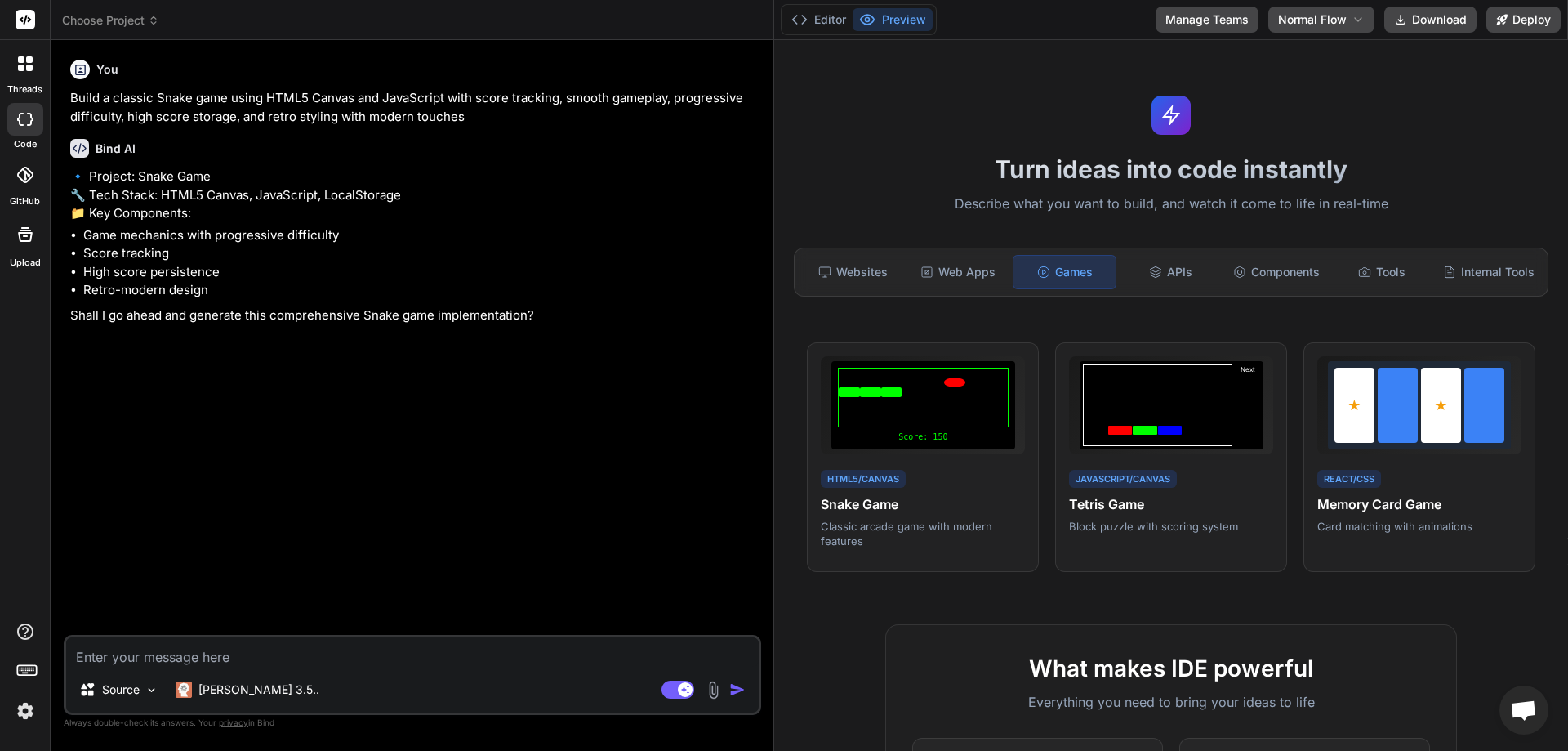
type textarea "Y"
type textarea "x"
type textarea "Ye"
type textarea "x"
type textarea "Yes"
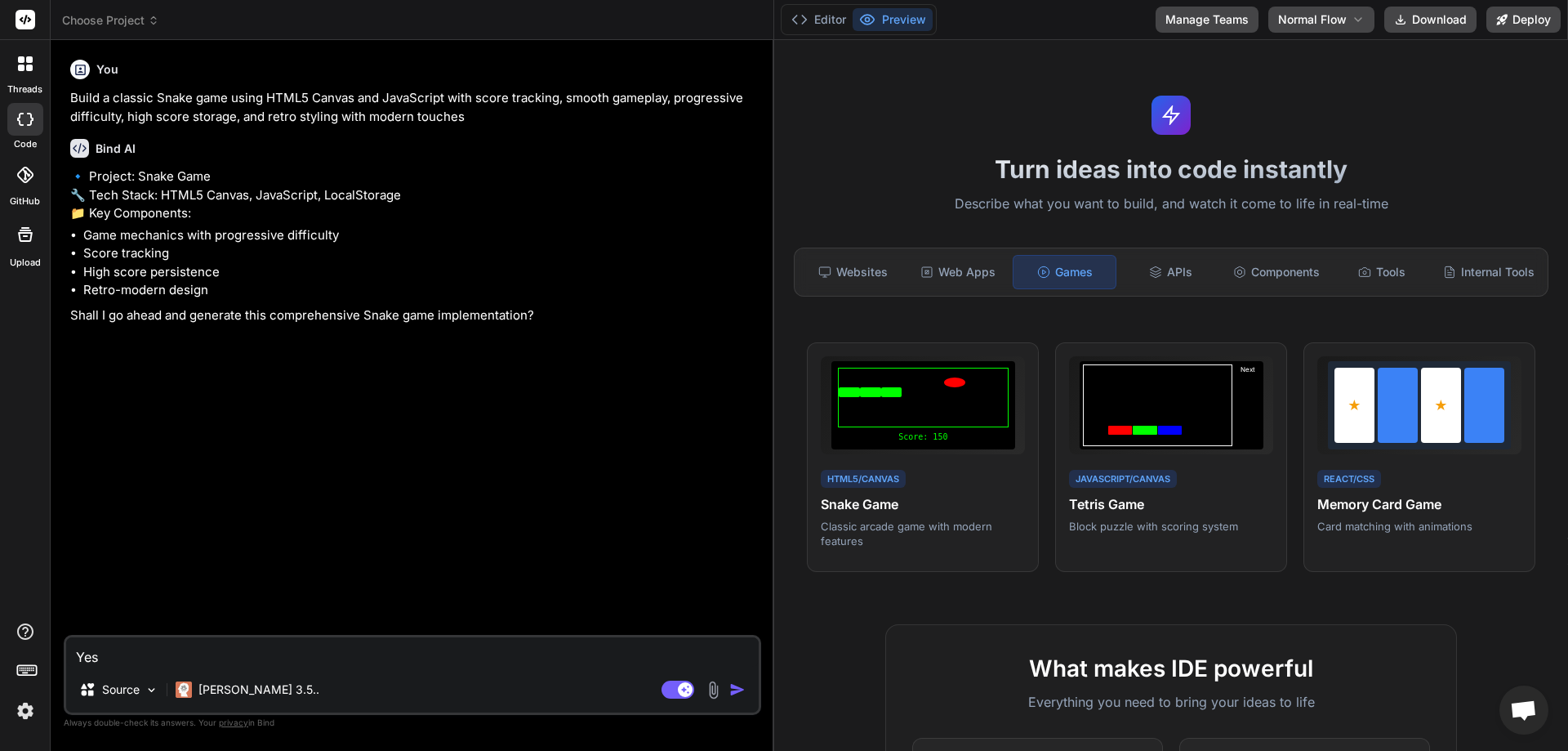
type textarea "x"
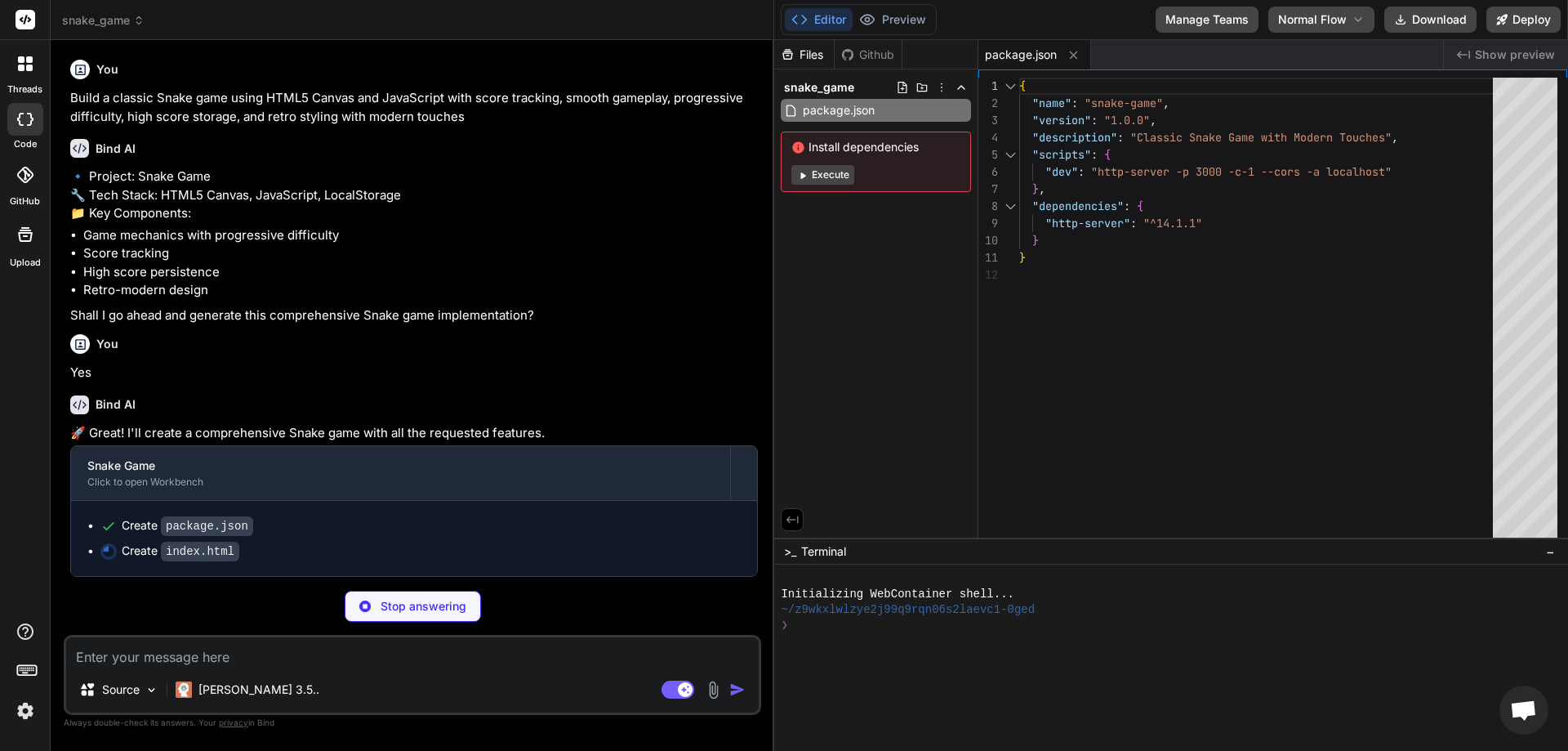
type textarea "x"
type textarea "</div> </div> <script src="game.js"></script> </body> </html>"
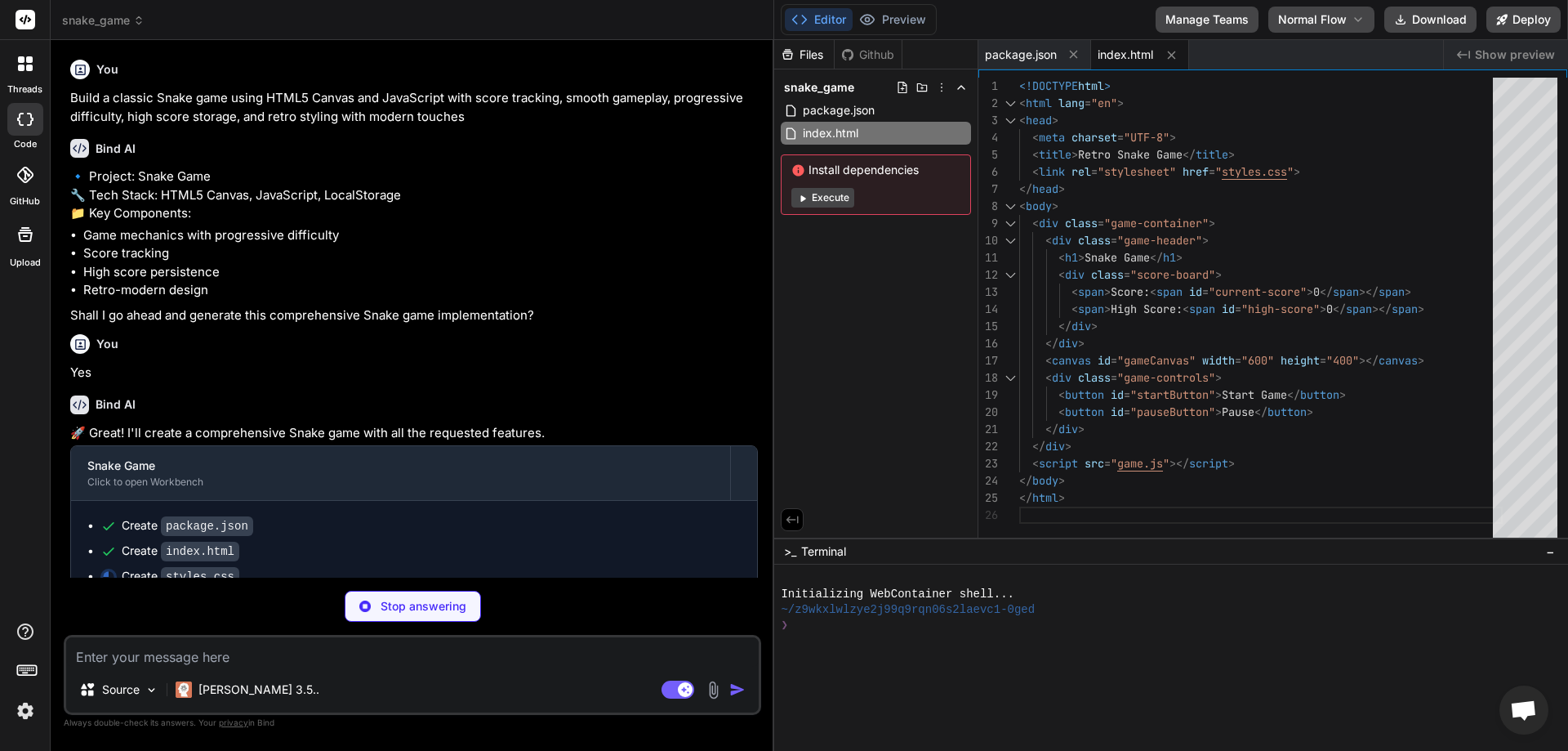
scroll to position [25, 0]
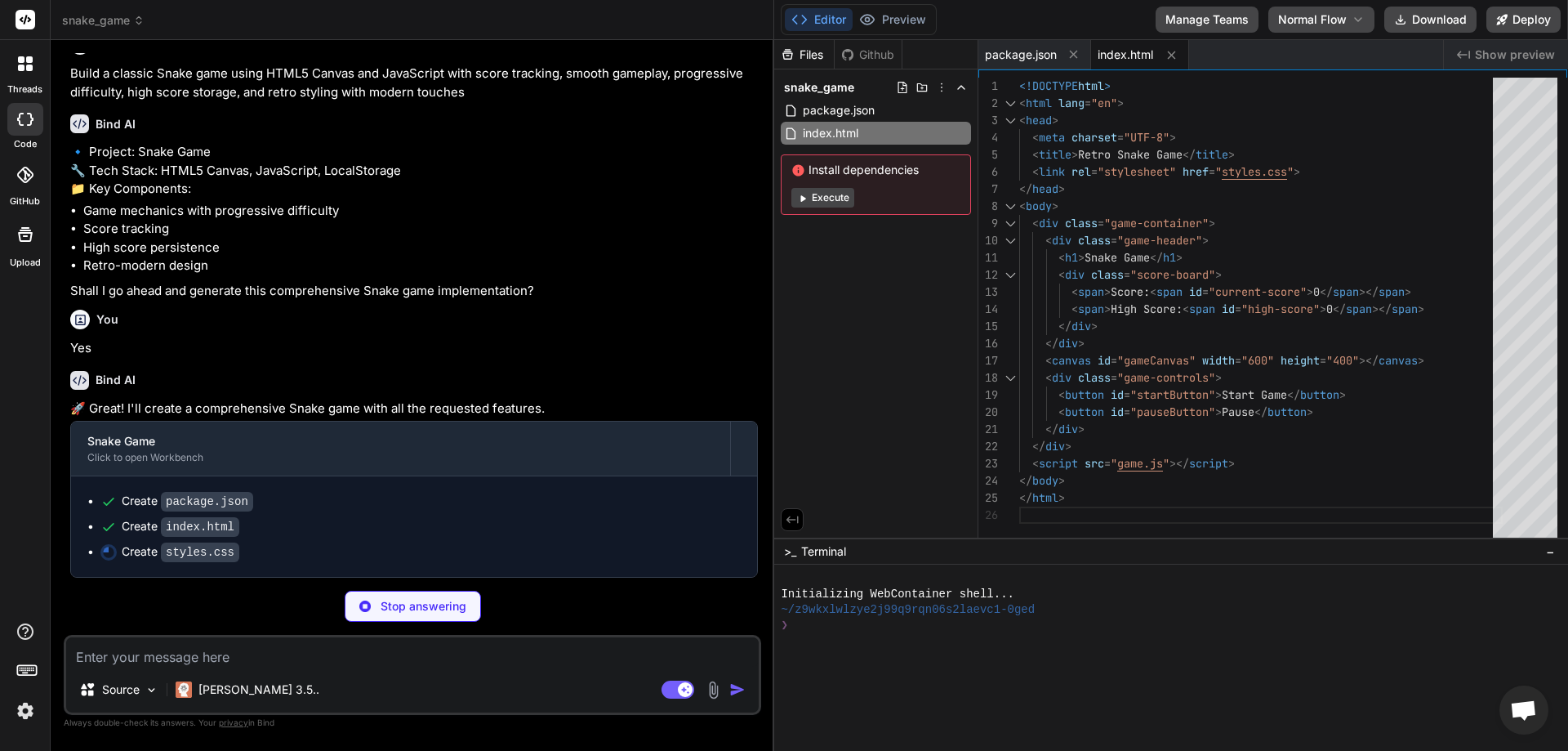
type textarea "x"
type textarea "background-color: #f73859; }"
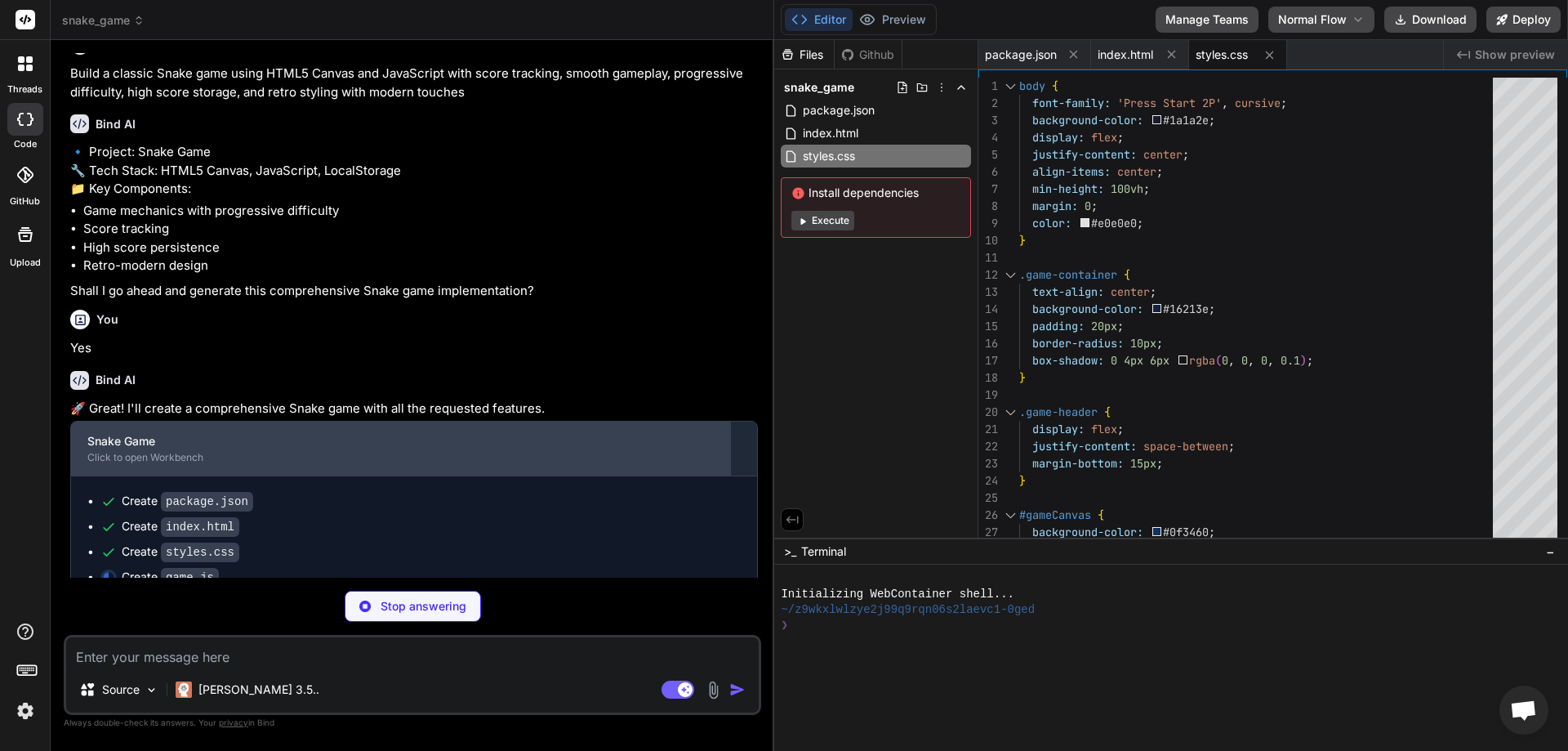
scroll to position [50, 0]
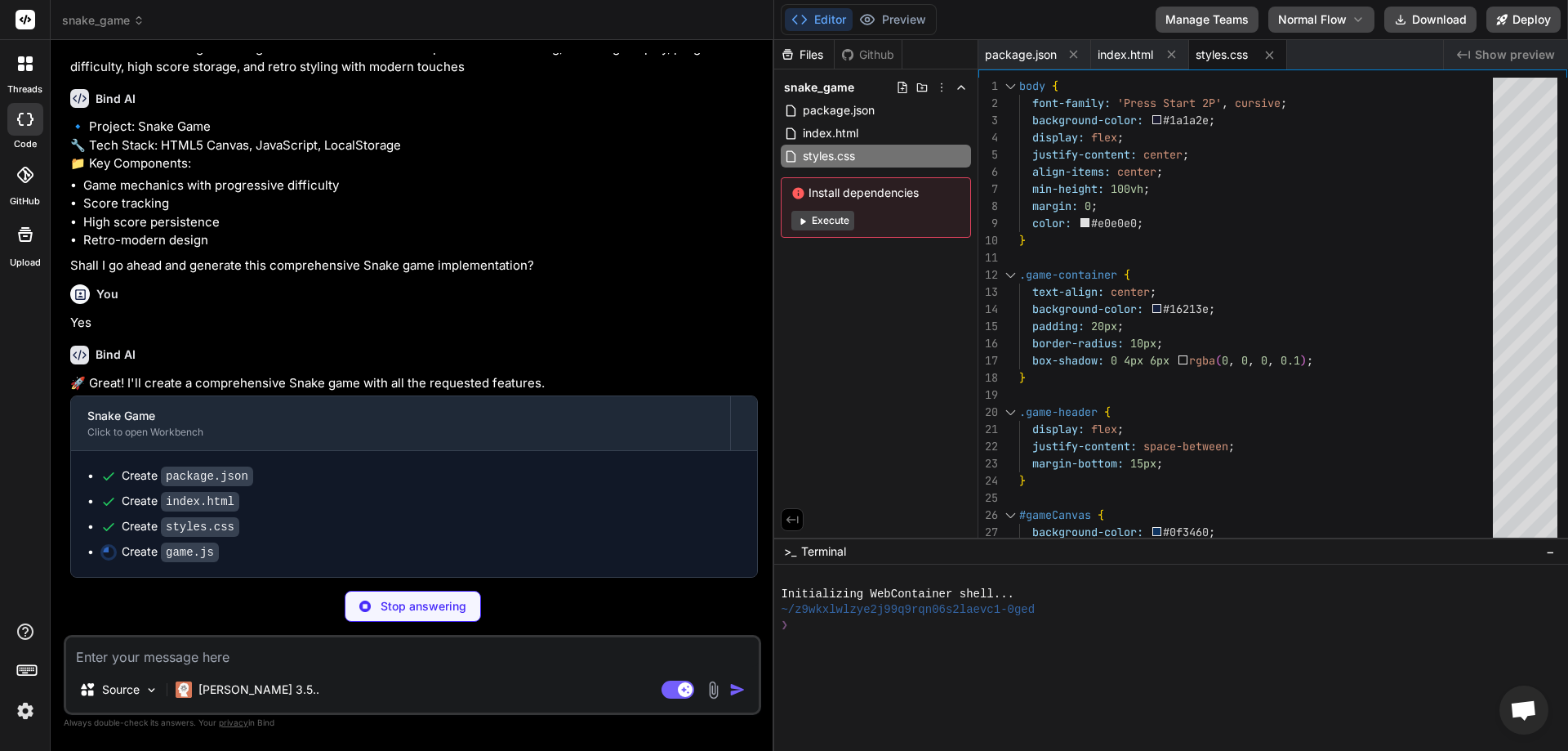
type textarea "x"
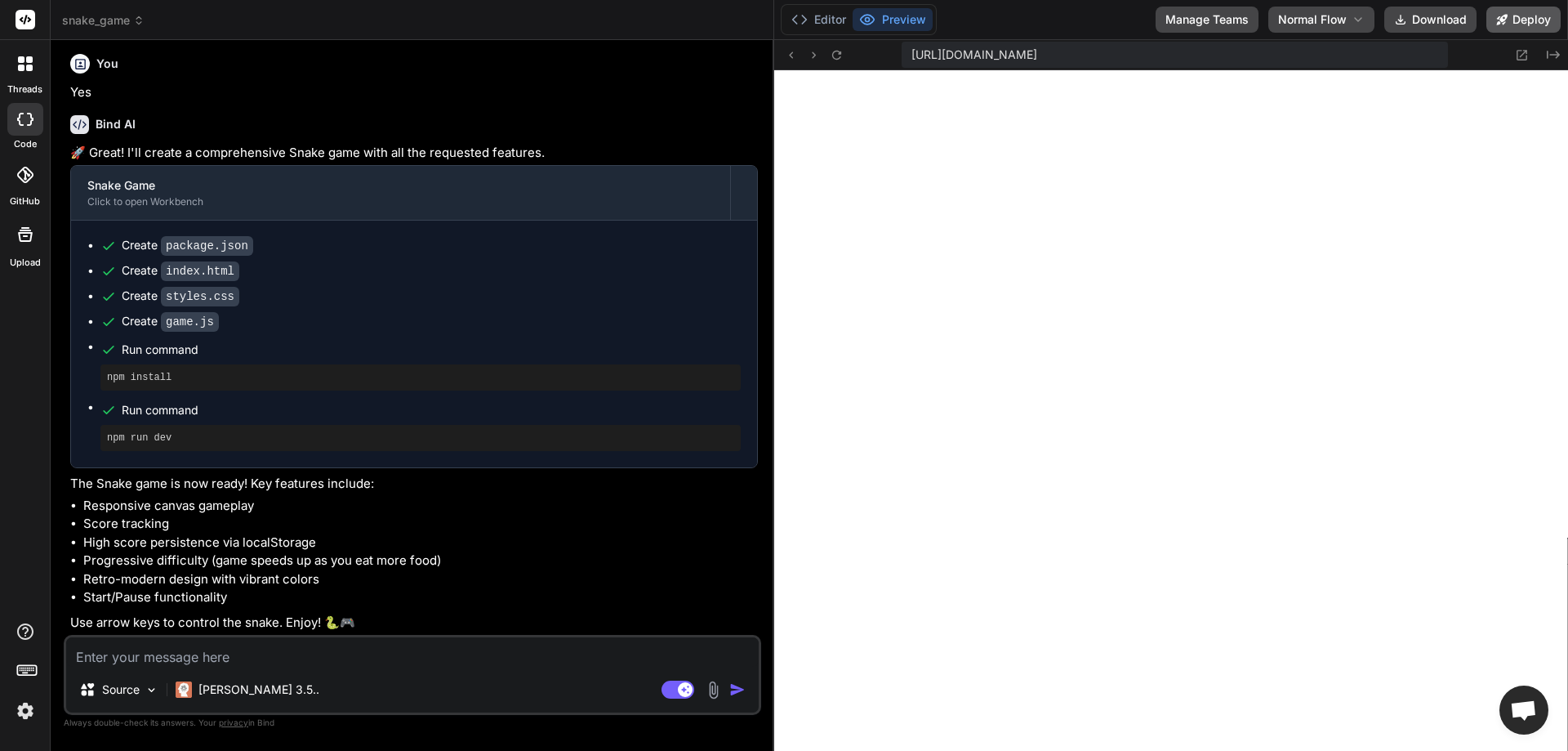
scroll to position [714, 0]
click at [1316, 26] on button "Deploy" at bounding box center [1523, 19] width 75 height 26
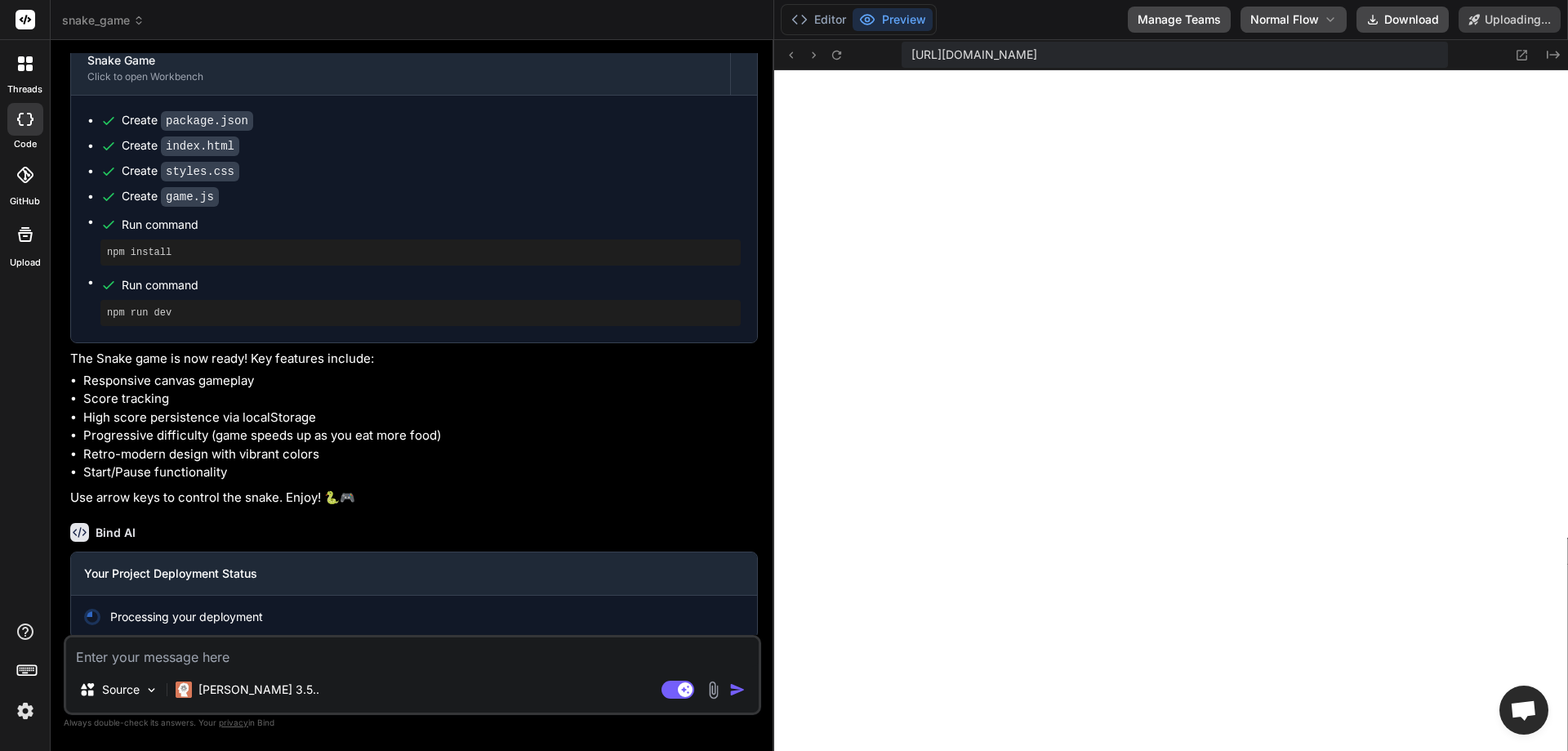
scroll to position [423, 0]
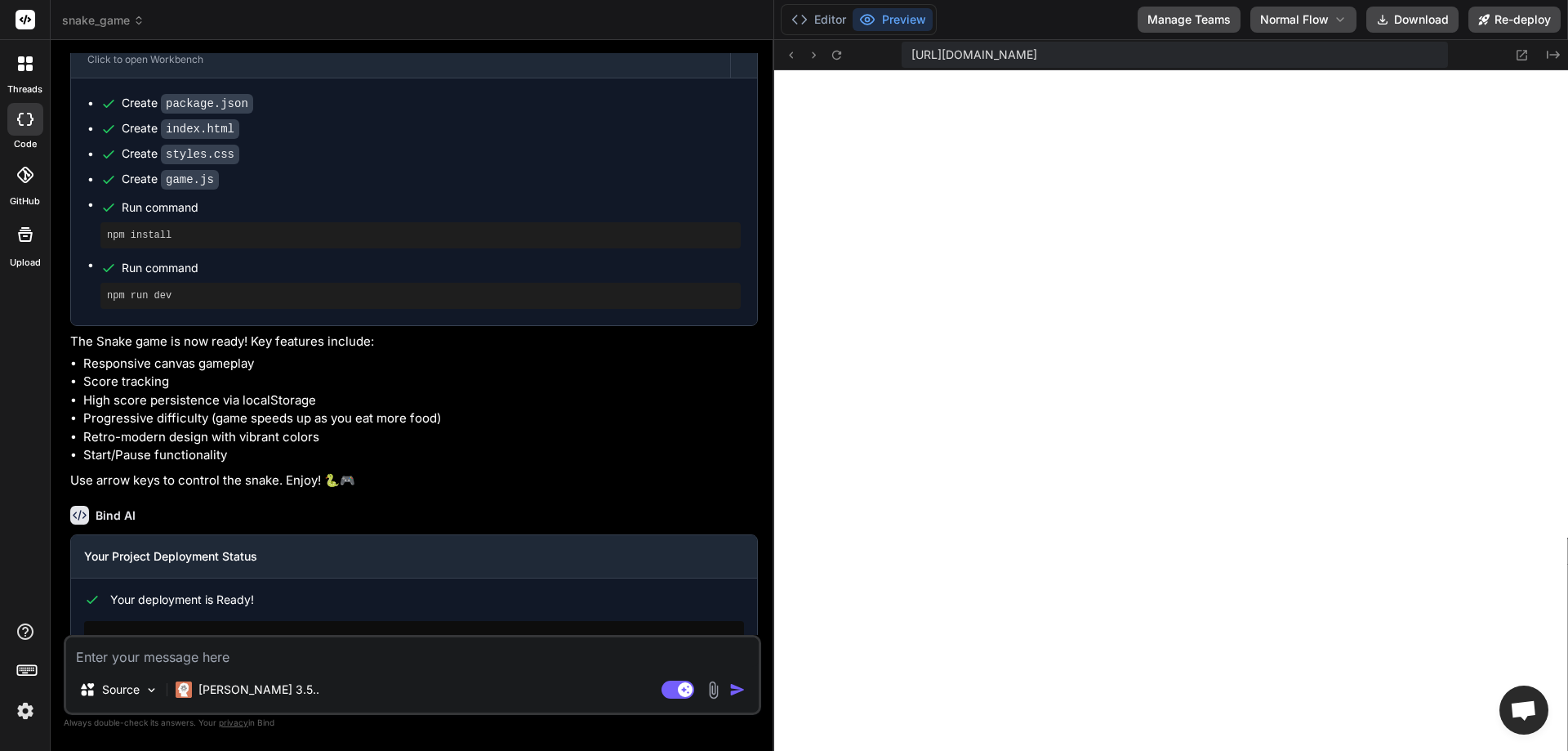
type textarea "x"
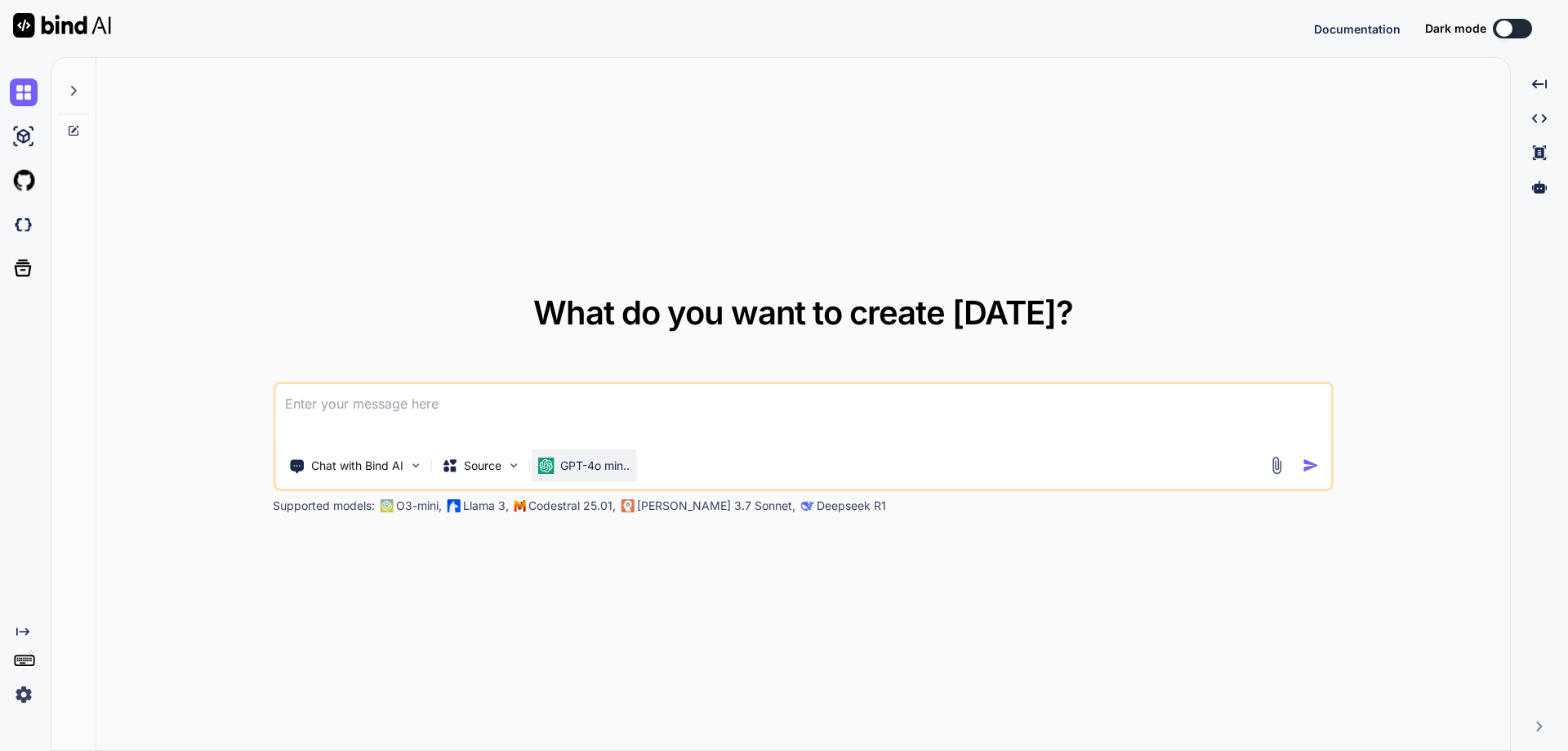
click at [596, 463] on p "GPT-4o min.." at bounding box center [594, 466] width 69 height 16
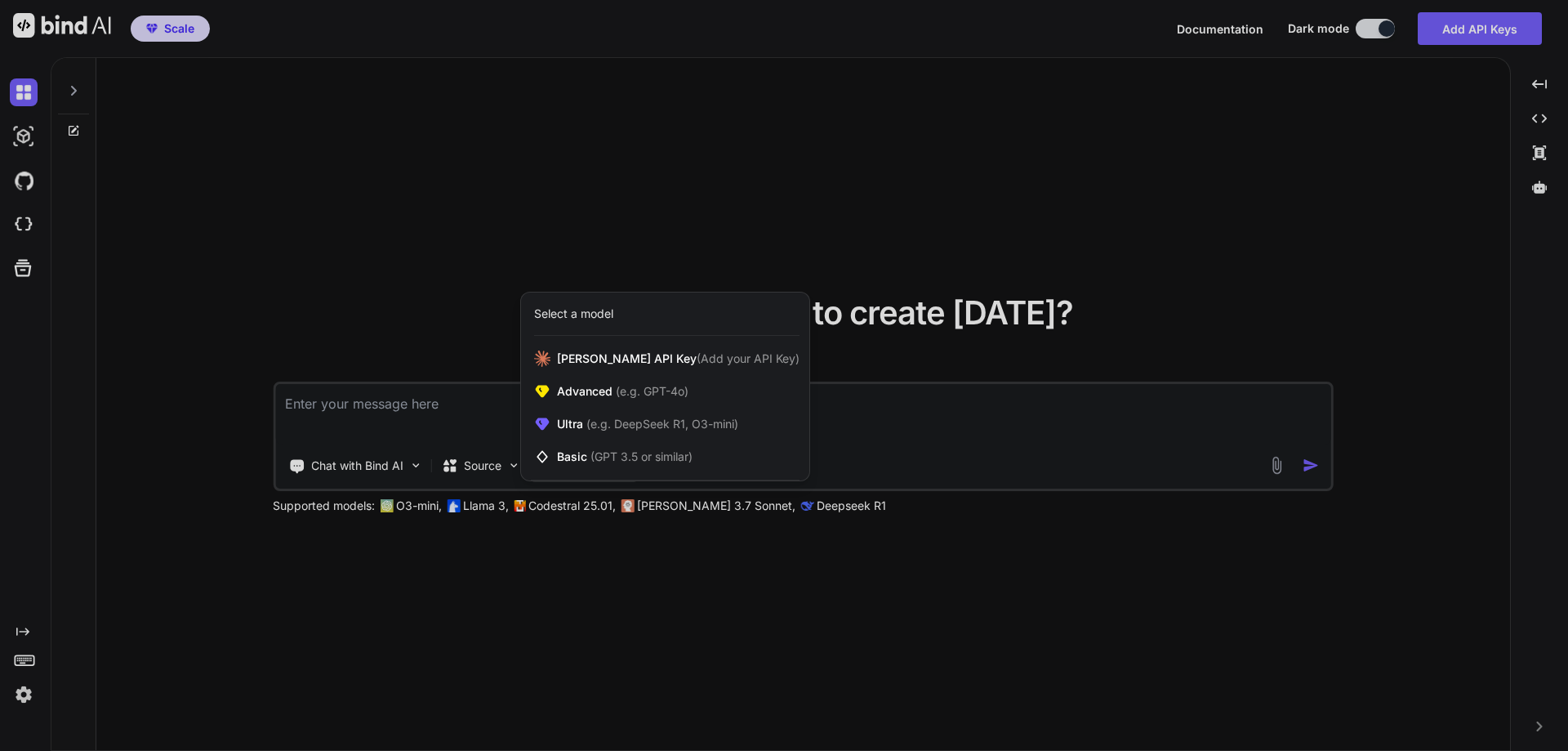
click at [592, 519] on div at bounding box center [784, 376] width 1568 height 751
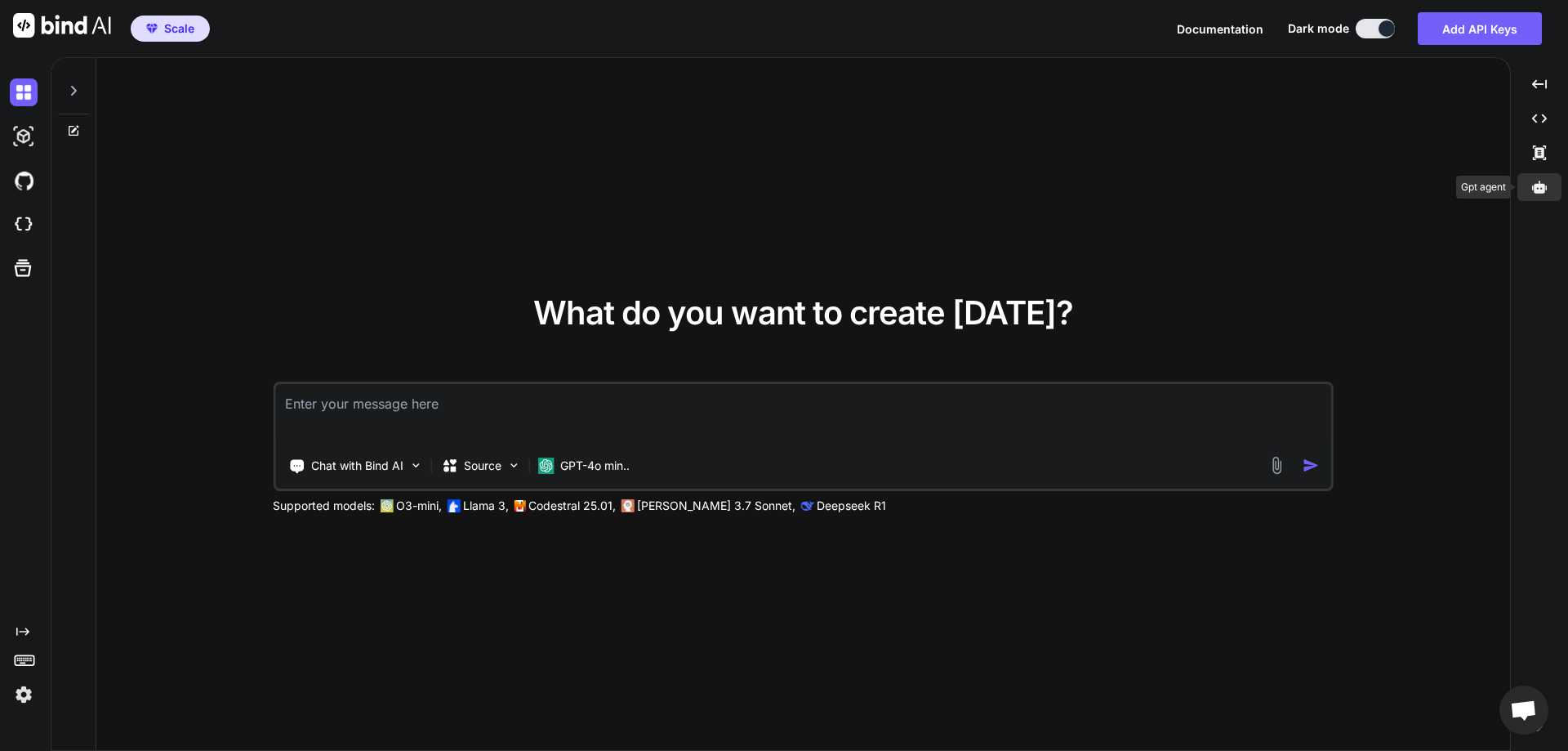
click at [1540, 189] on icon at bounding box center [1540, 186] width 15 height 12
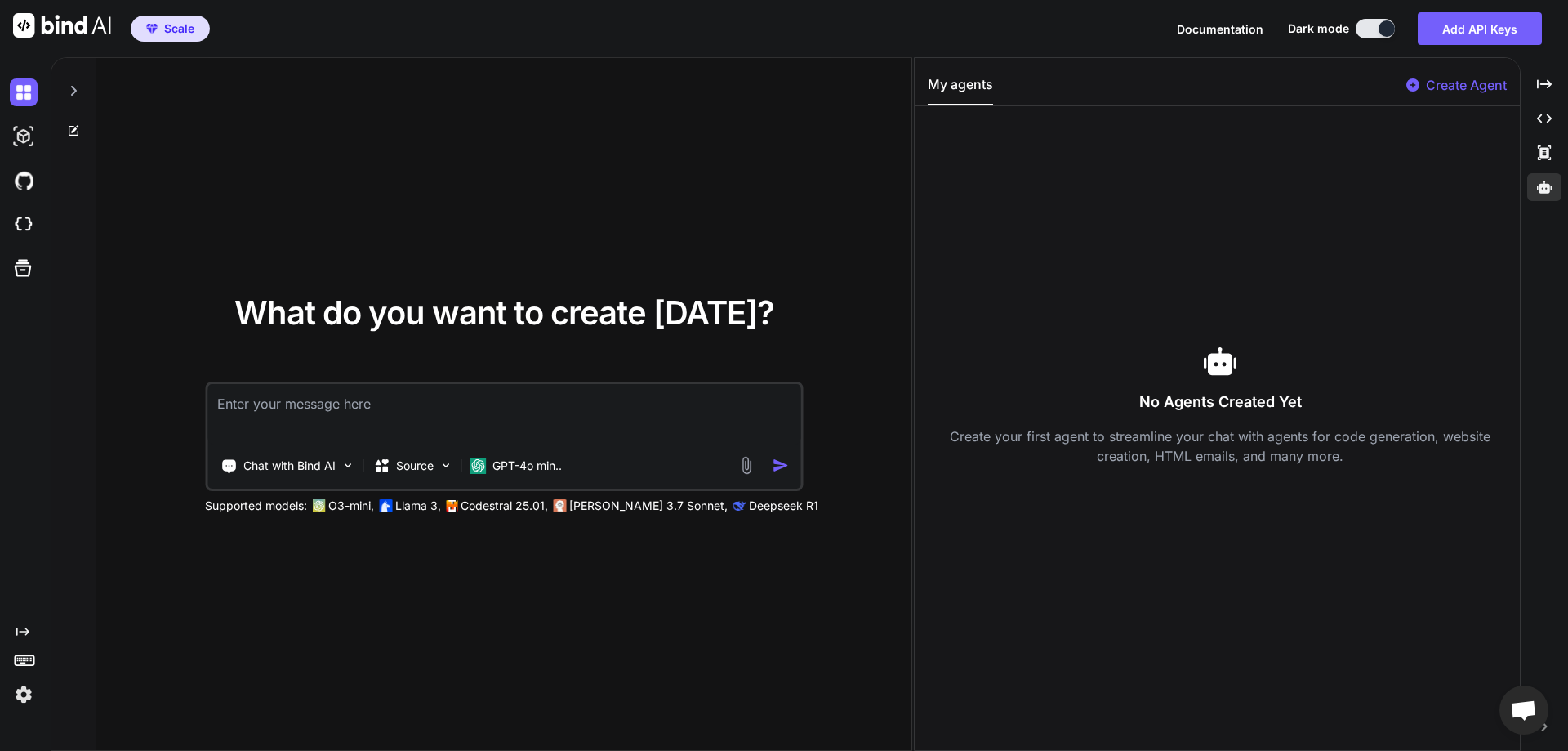
click at [1461, 77] on p "Create Agent" at bounding box center [1466, 85] width 81 height 20
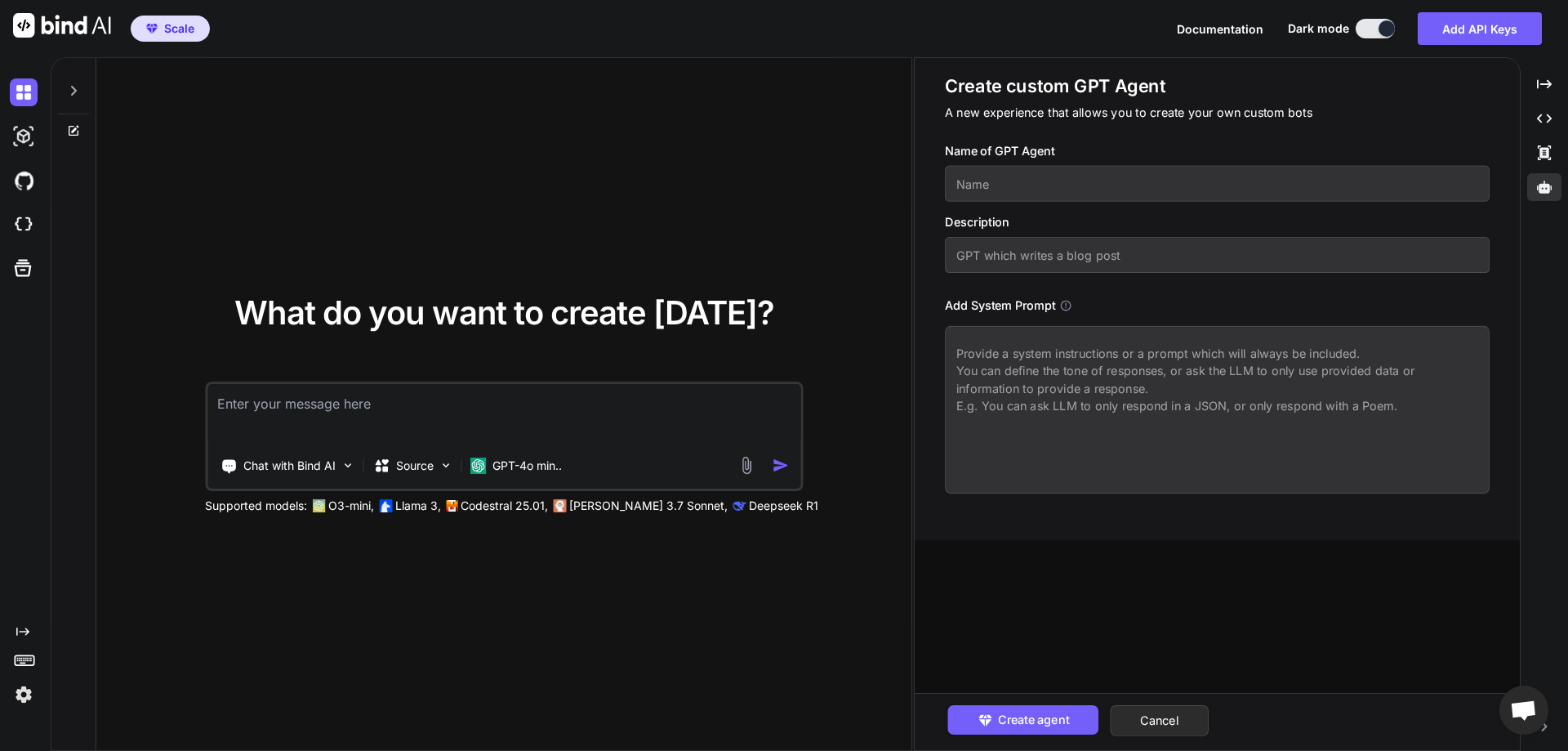
click at [1054, 472] on textarea at bounding box center [1217, 410] width 544 height 167
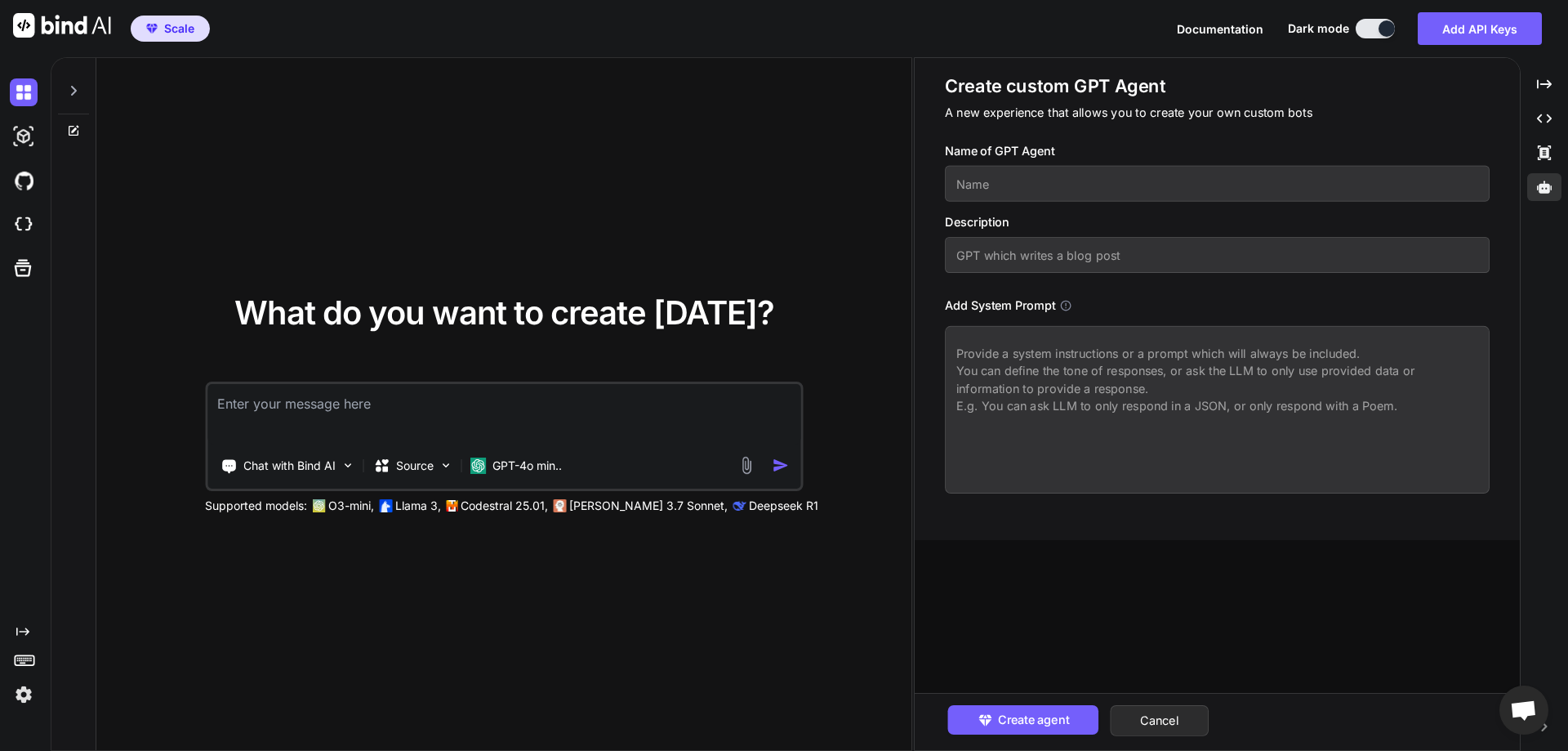
click at [1054, 472] on textarea at bounding box center [1217, 410] width 544 height 167
click at [766, 227] on div "What do you want to create today? Chat with Bind AI Source GPT-4o min.. Support…" at bounding box center [504, 405] width 815 height 694
click at [1542, 88] on icon at bounding box center [1544, 84] width 15 height 9
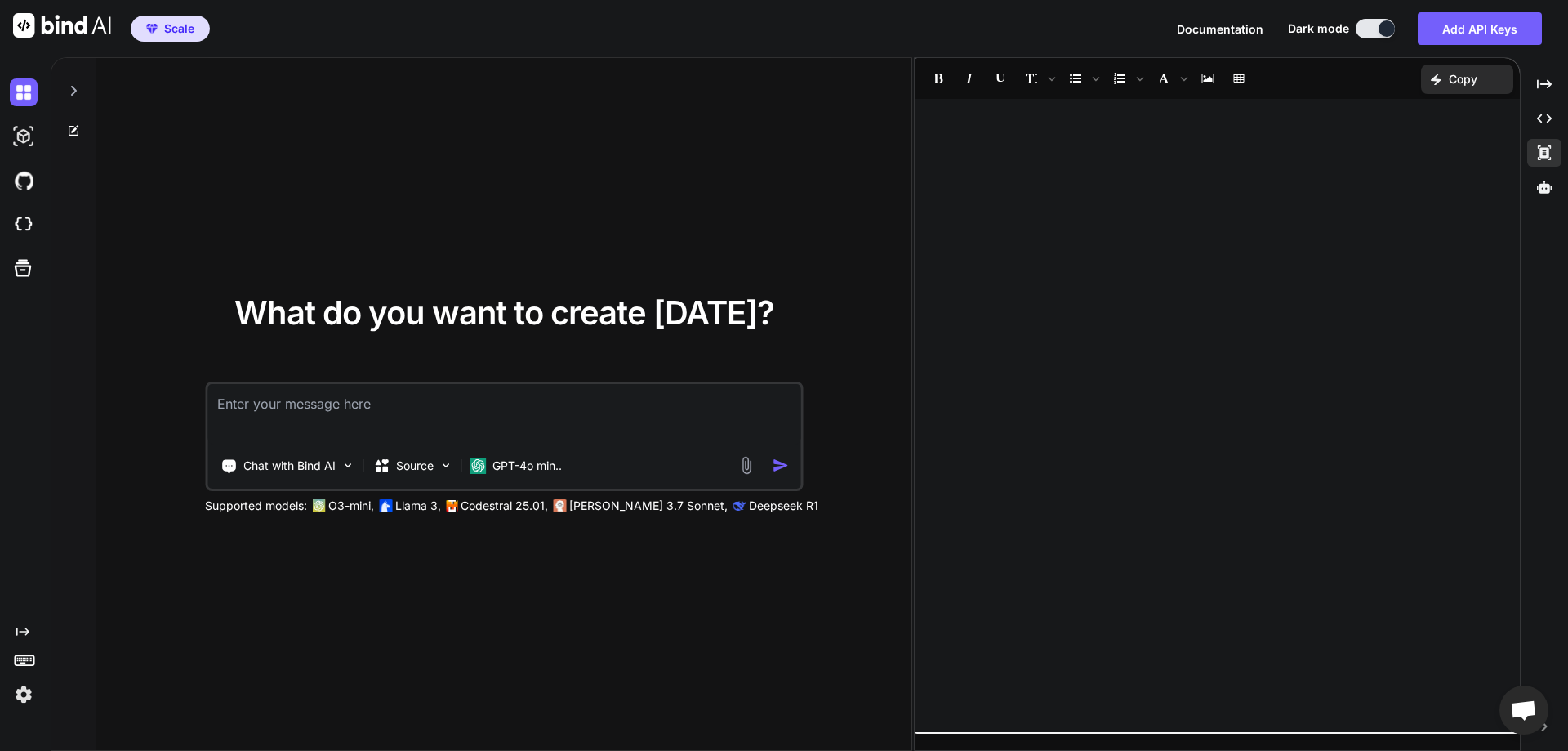
click at [1057, 261] on div at bounding box center [1217, 416] width 605 height 616
click at [362, 406] on textarea at bounding box center [504, 414] width 593 height 60
click at [577, 228] on div "What do you want to create today? Chat with Bind AI Source GPT-4o min.. Support…" at bounding box center [504, 405] width 815 height 694
click at [1092, 307] on div at bounding box center [1217, 416] width 605 height 616
click at [1373, 20] on button at bounding box center [1375, 29] width 39 height 20
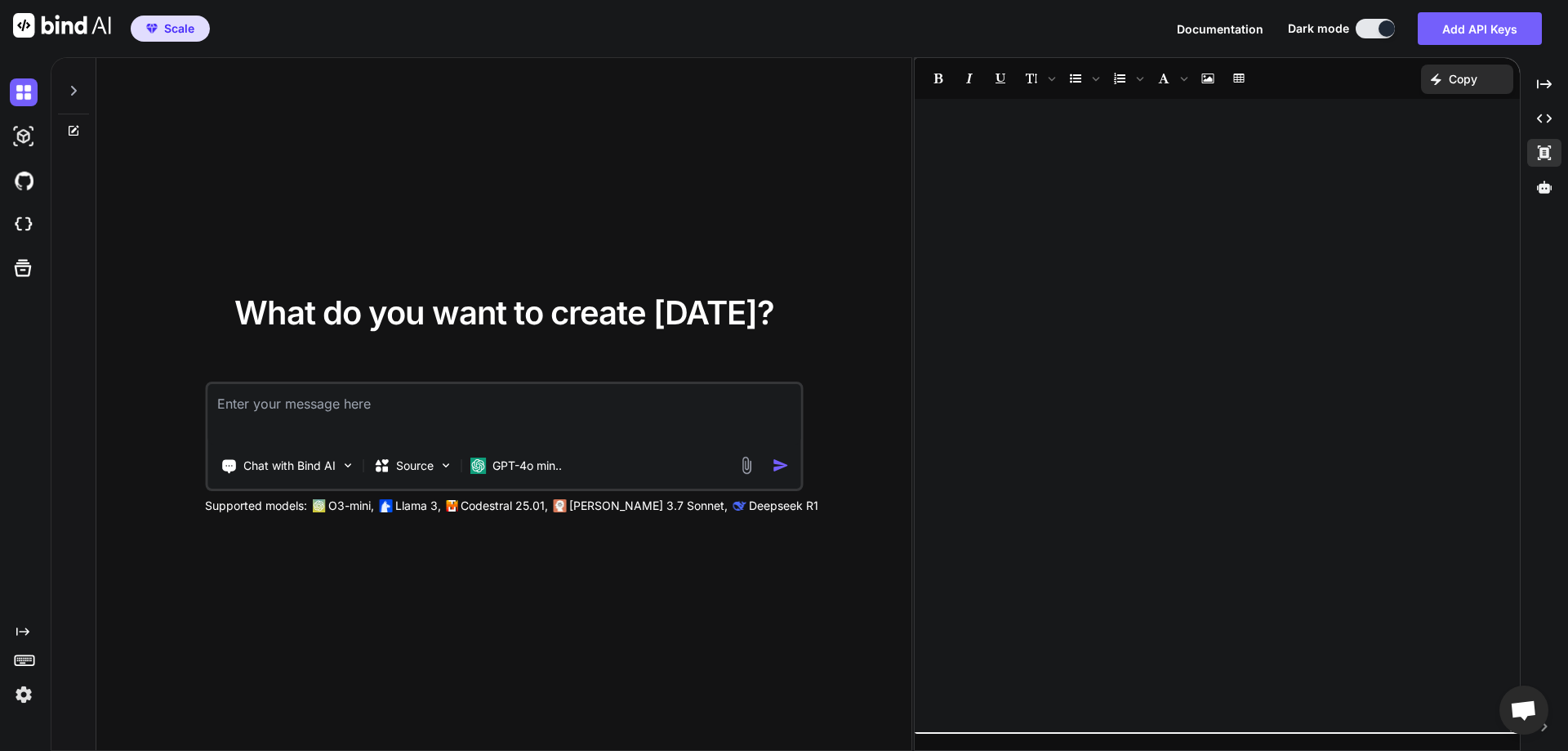
click at [1373, 20] on button at bounding box center [1375, 29] width 39 height 20
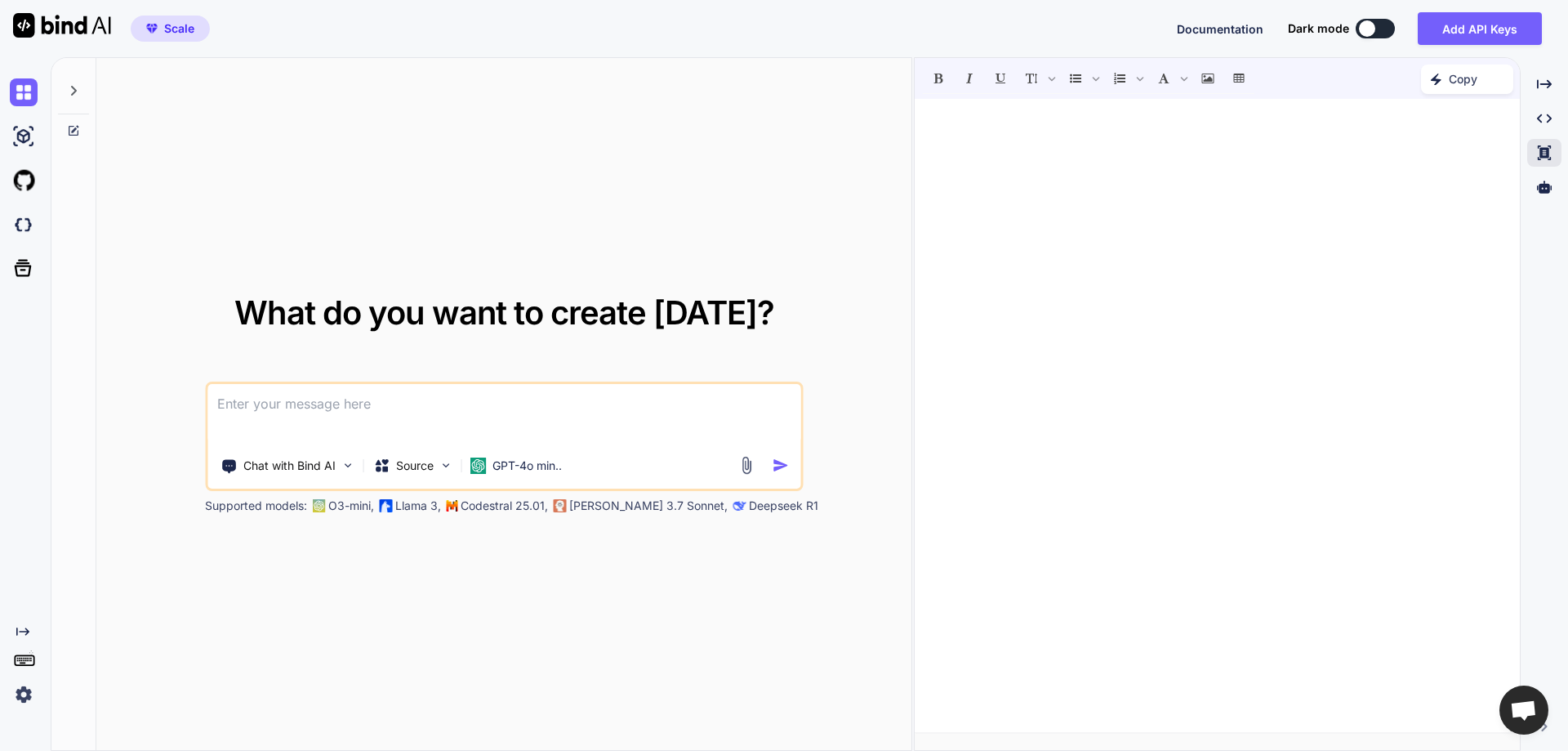
type textarea "x"
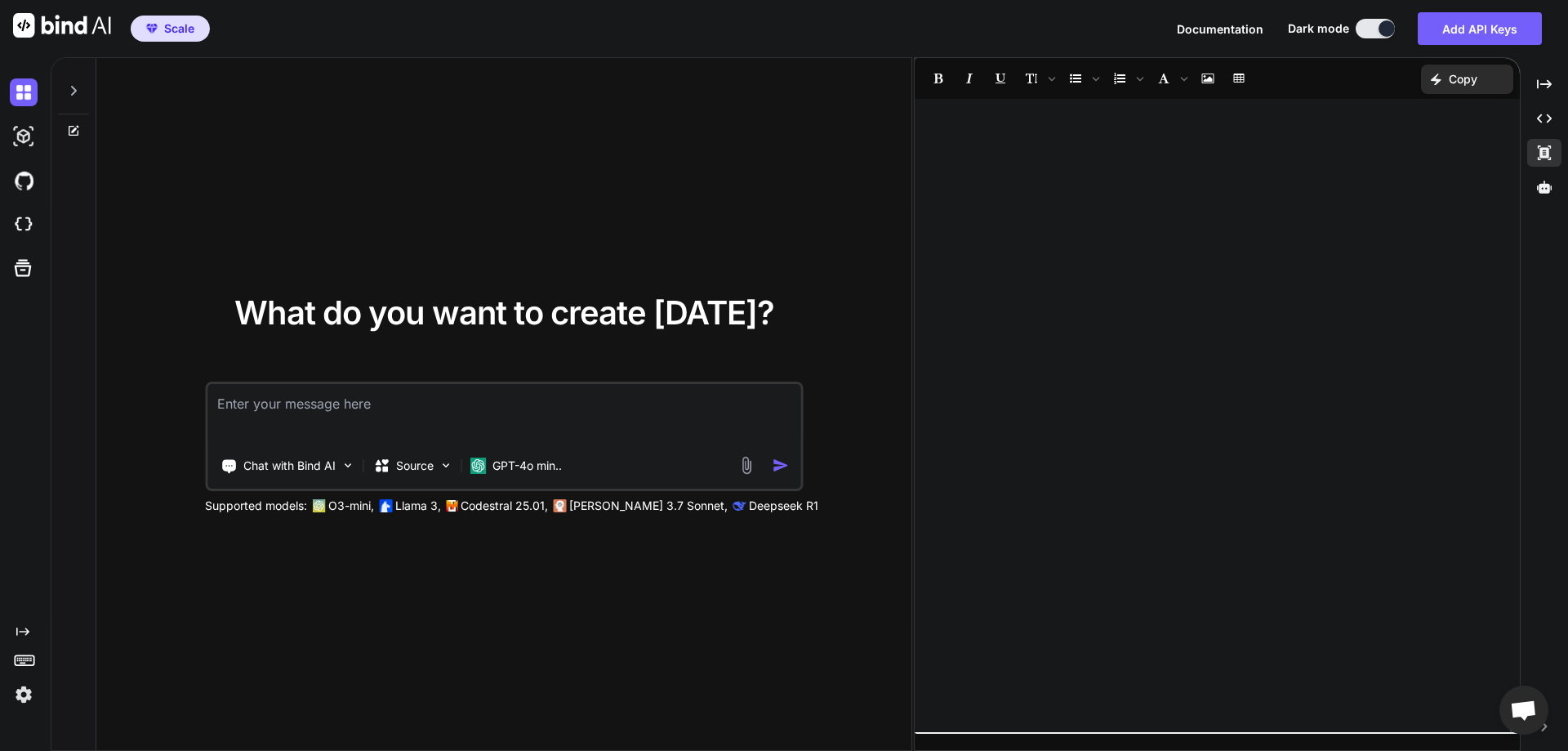
click at [1362, 38] on div "Documentation Dark mode Add API Keys Created with Pixso." at bounding box center [1366, 28] width 378 height 33
click at [1378, 28] on button at bounding box center [1375, 29] width 39 height 20
